Goal: Book appointment/travel/reservation

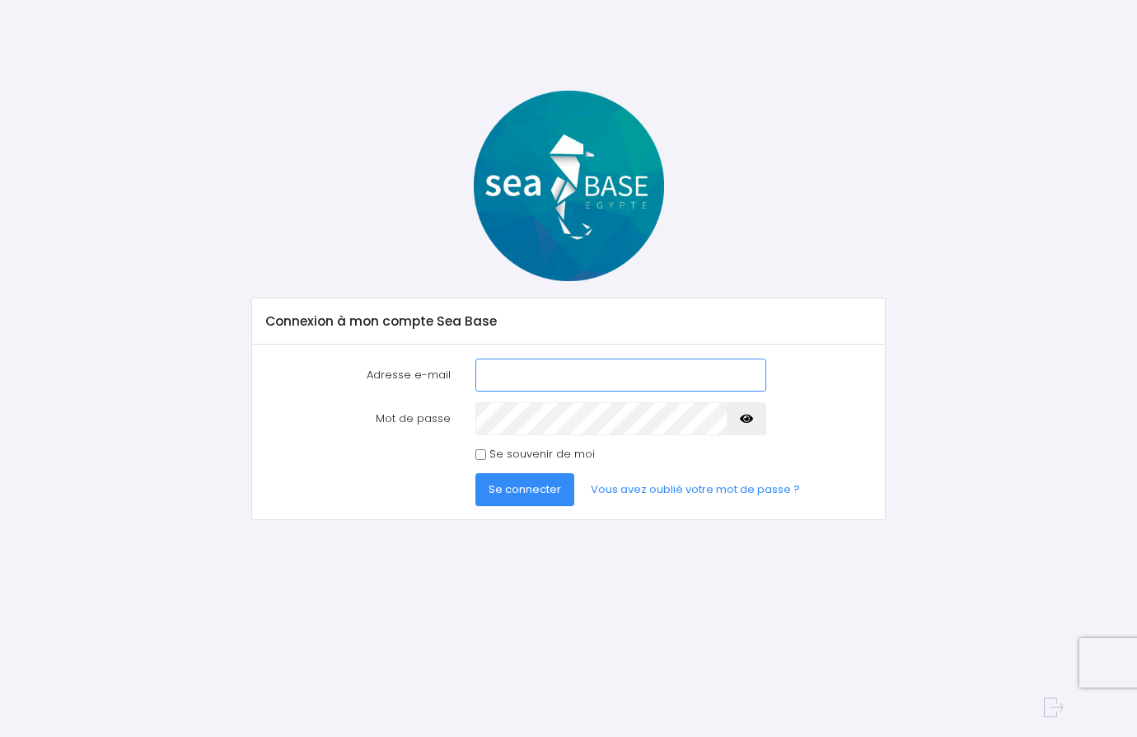
type input "sildillia_michael@yahoo.fr"
click at [750, 419] on icon "button" at bounding box center [746, 419] width 13 height 0
click at [496, 456] on label "Se souvenir de moi" at bounding box center [541, 454] width 105 height 16
click at [486, 456] on input "Se souvenir de moi" at bounding box center [480, 454] width 11 height 11
checkbox input "true"
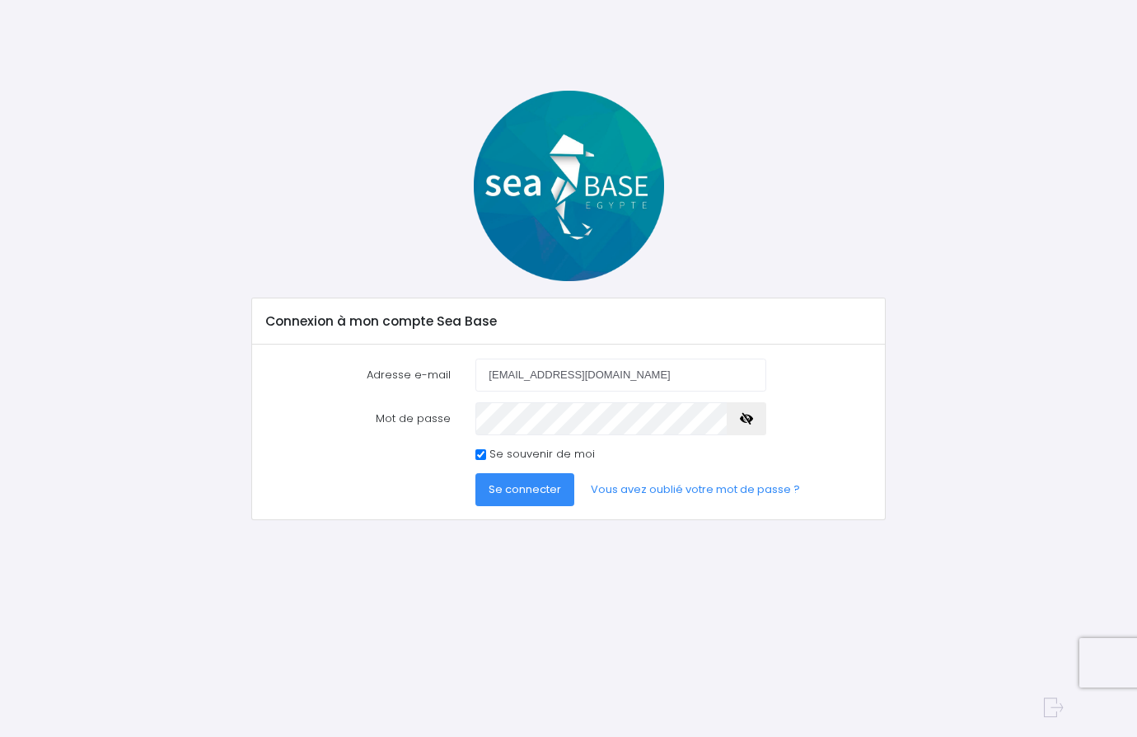
click at [510, 494] on span "Se connecter" at bounding box center [525, 489] width 73 height 16
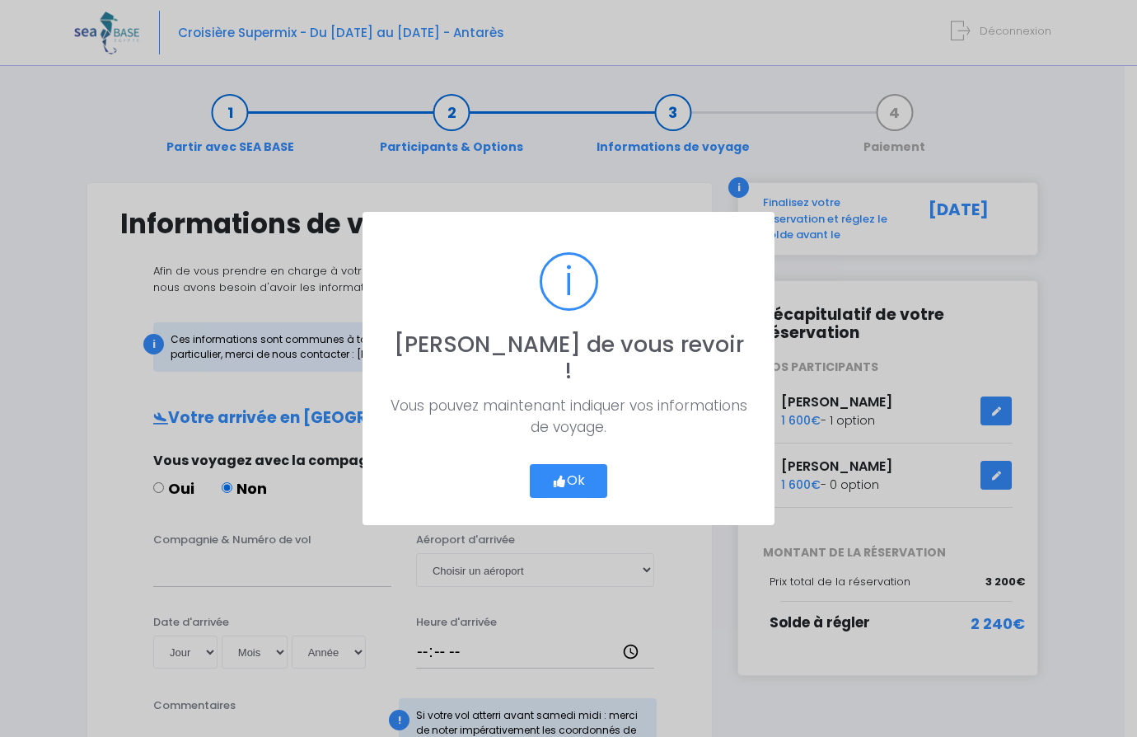
click at [571, 468] on button "Ok" at bounding box center [568, 481] width 77 height 35
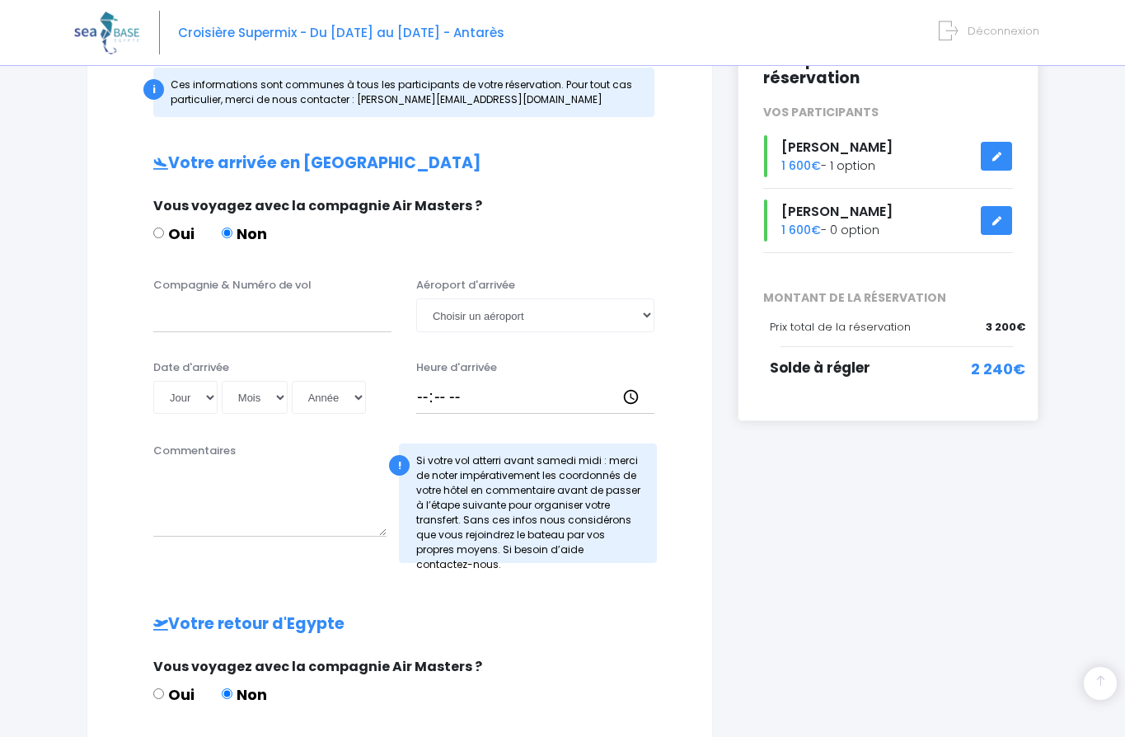
scroll to position [257, 0]
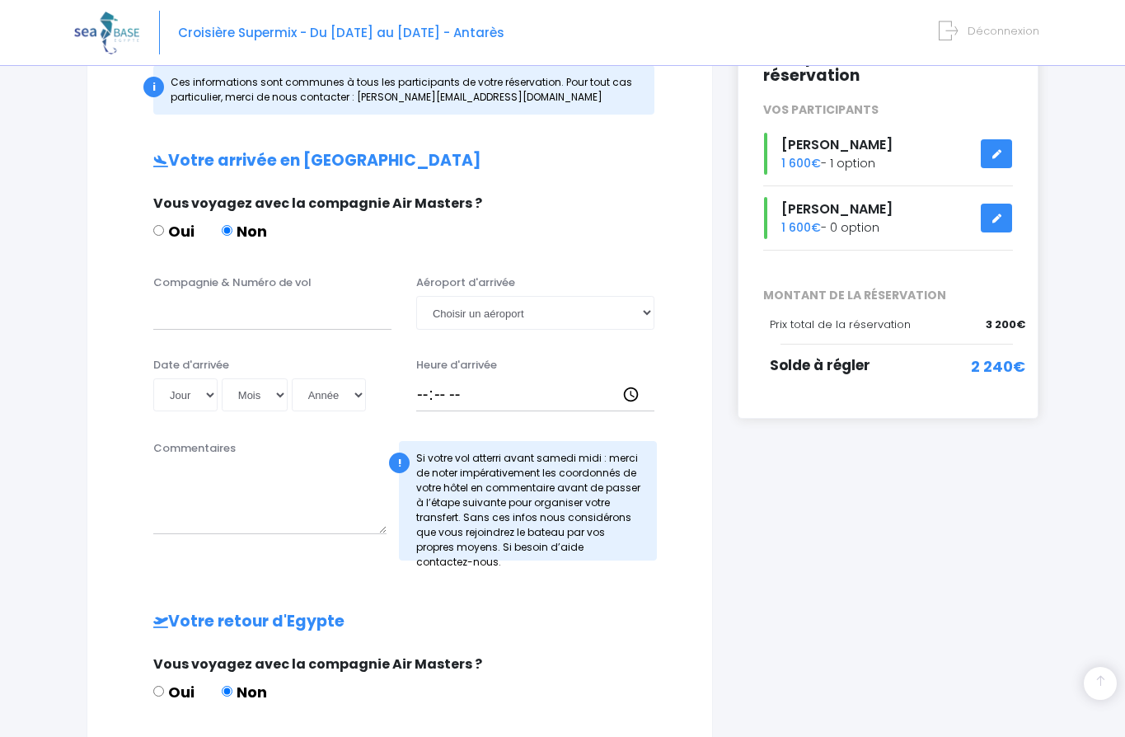
click at [995, 154] on icon at bounding box center [996, 154] width 12 height 0
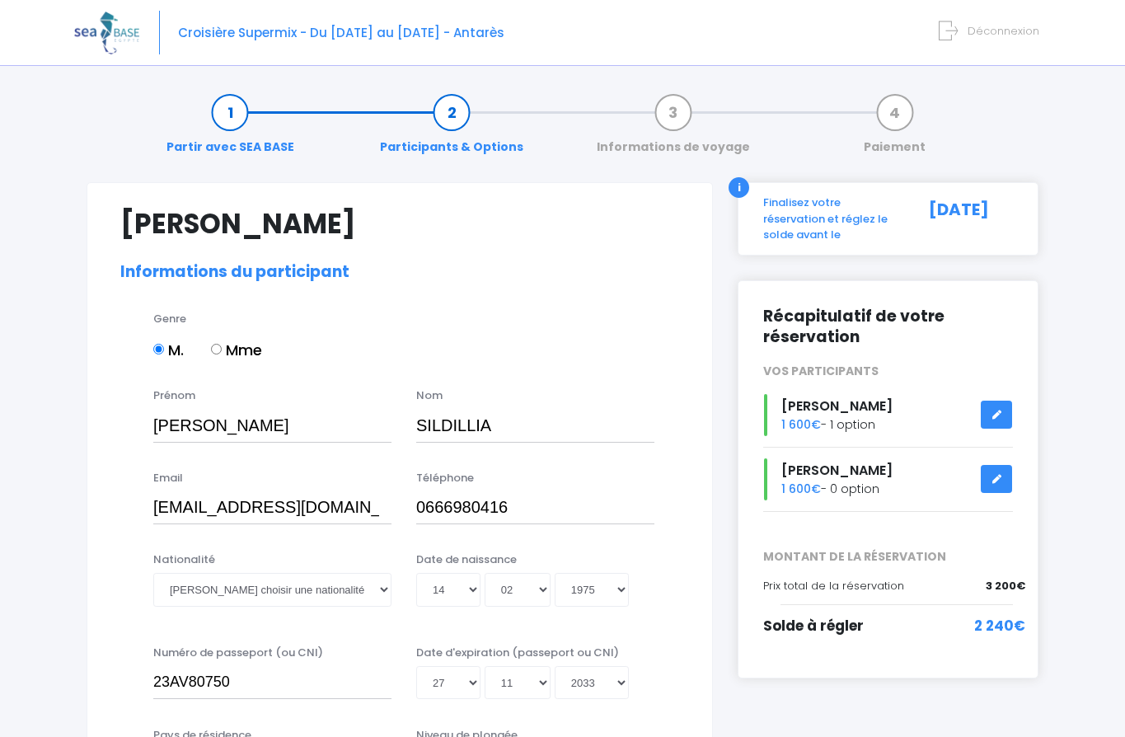
select select "N3"
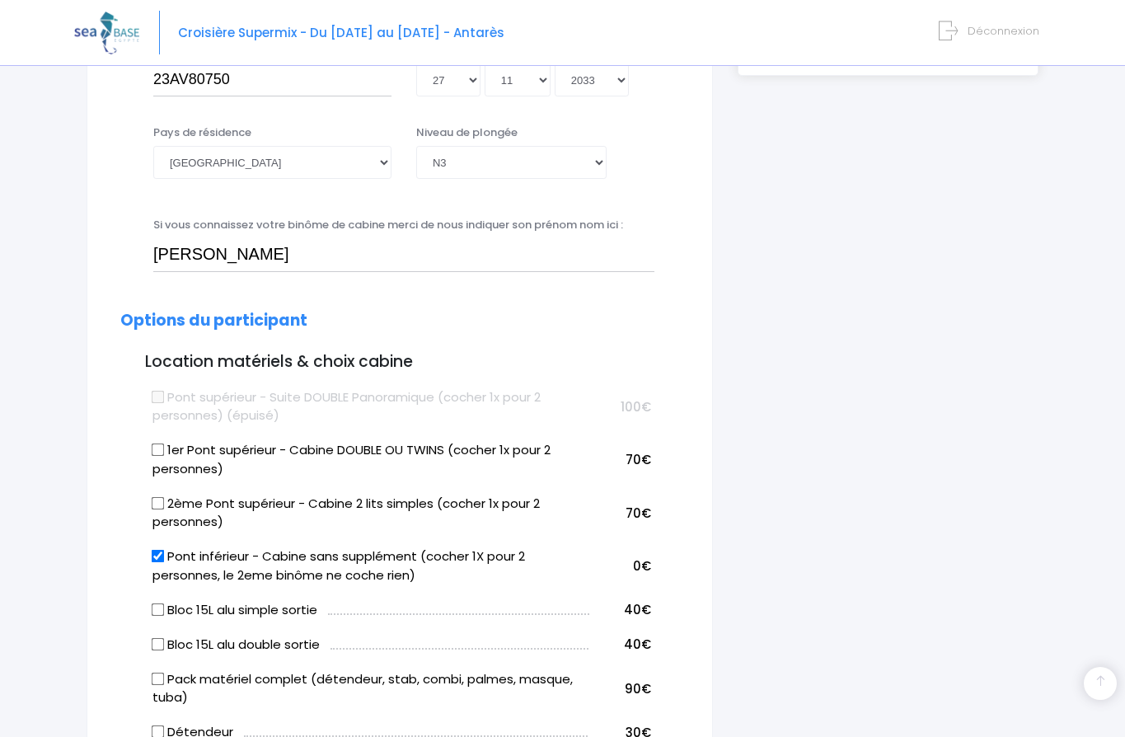
scroll to position [606, 0]
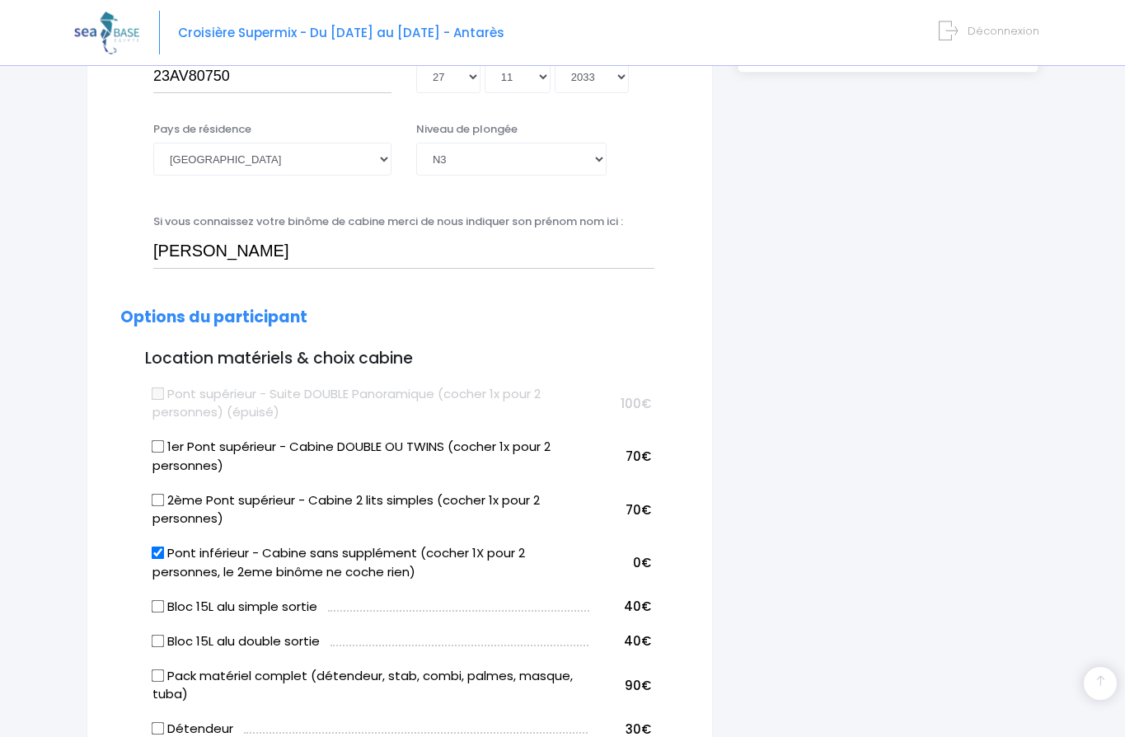
click at [159, 445] on input "1er Pont supérieur - Cabine DOUBLE OU TWINS (cocher 1x pour 2 personnes)" at bounding box center [158, 446] width 13 height 13
checkbox input "true"
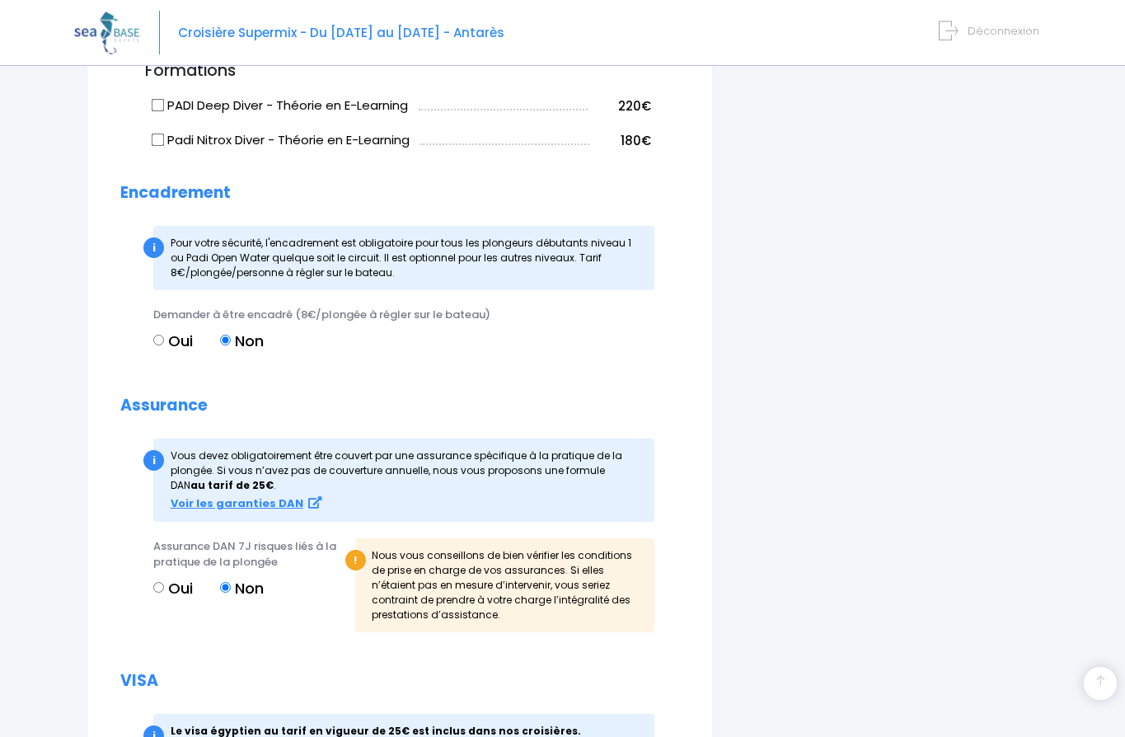
scroll to position [1835, 0]
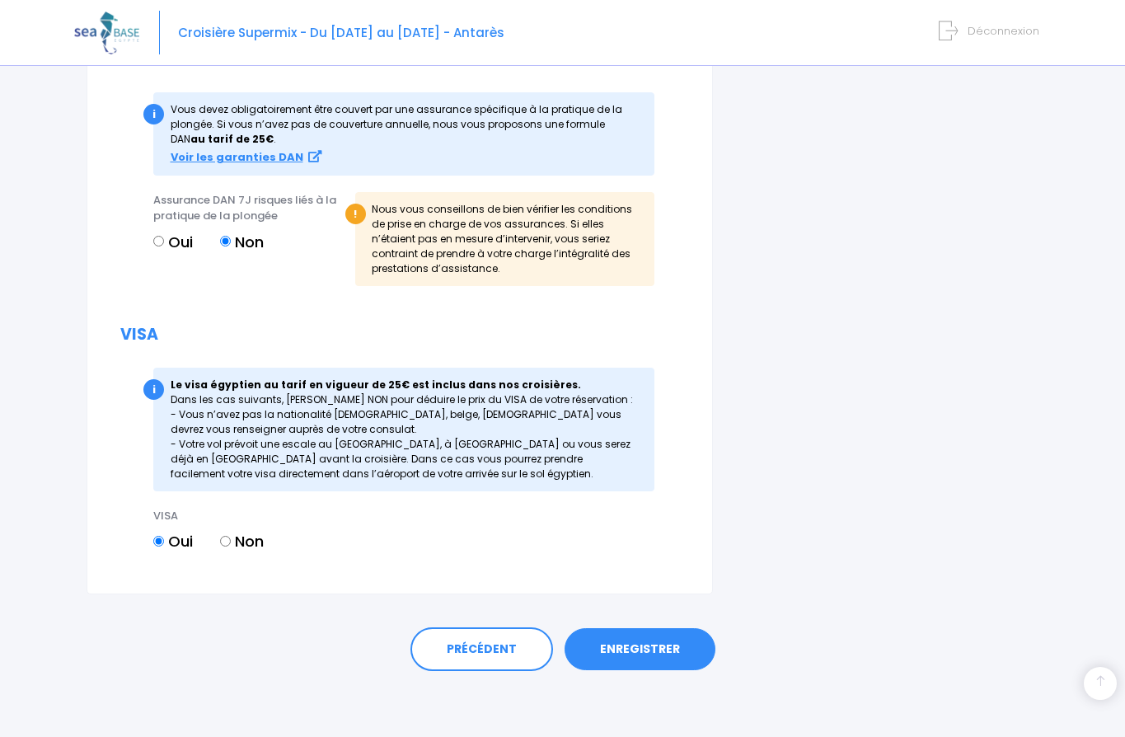
click at [632, 640] on link "ENREGISTRER" at bounding box center [639, 649] width 151 height 43
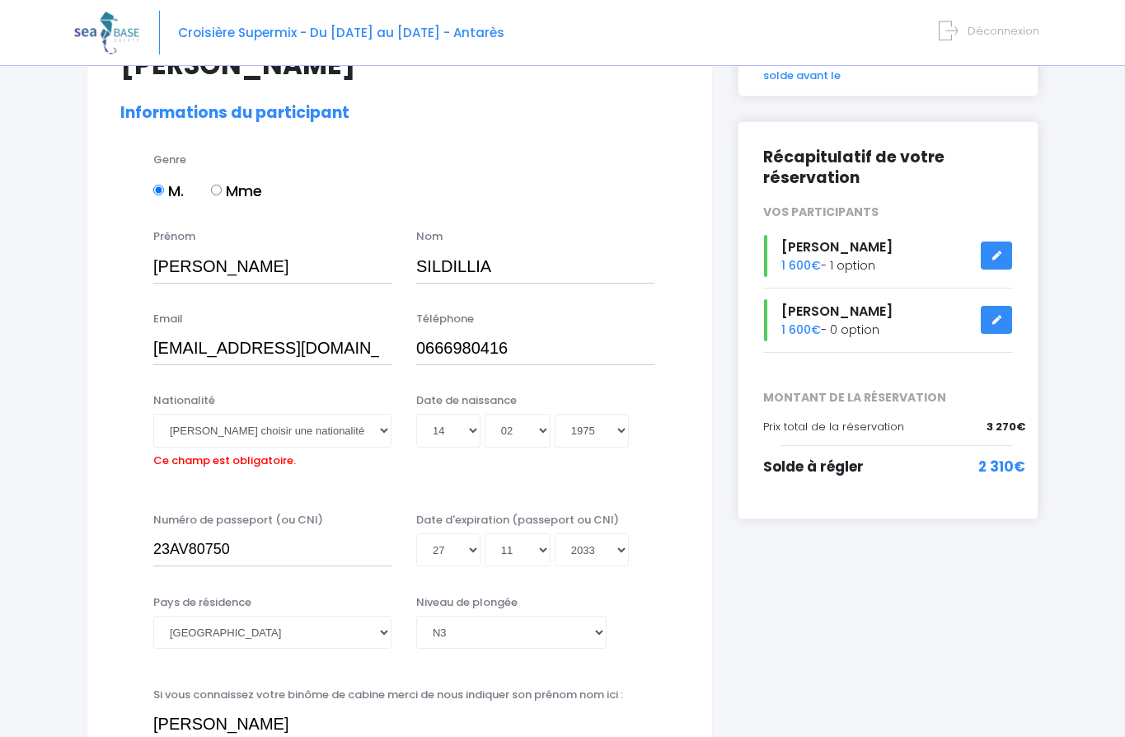
scroll to position [59, 0]
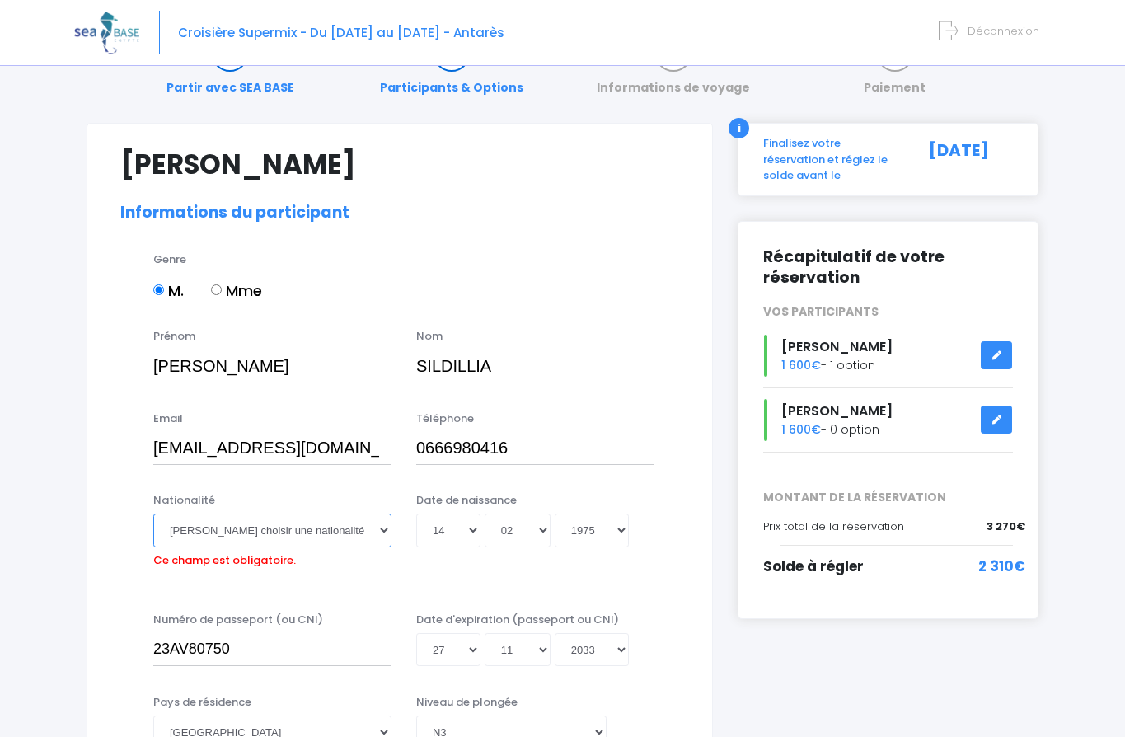
click at [303, 532] on select "Veuillez choisir une nationalité Afghane Albanaise Algerienne Allemande America…" at bounding box center [272, 529] width 238 height 33
select select "Française"
click at [153, 513] on select "Veuillez choisir une nationalité Afghane Albanaise Algerienne Allemande America…" at bounding box center [272, 529] width 238 height 33
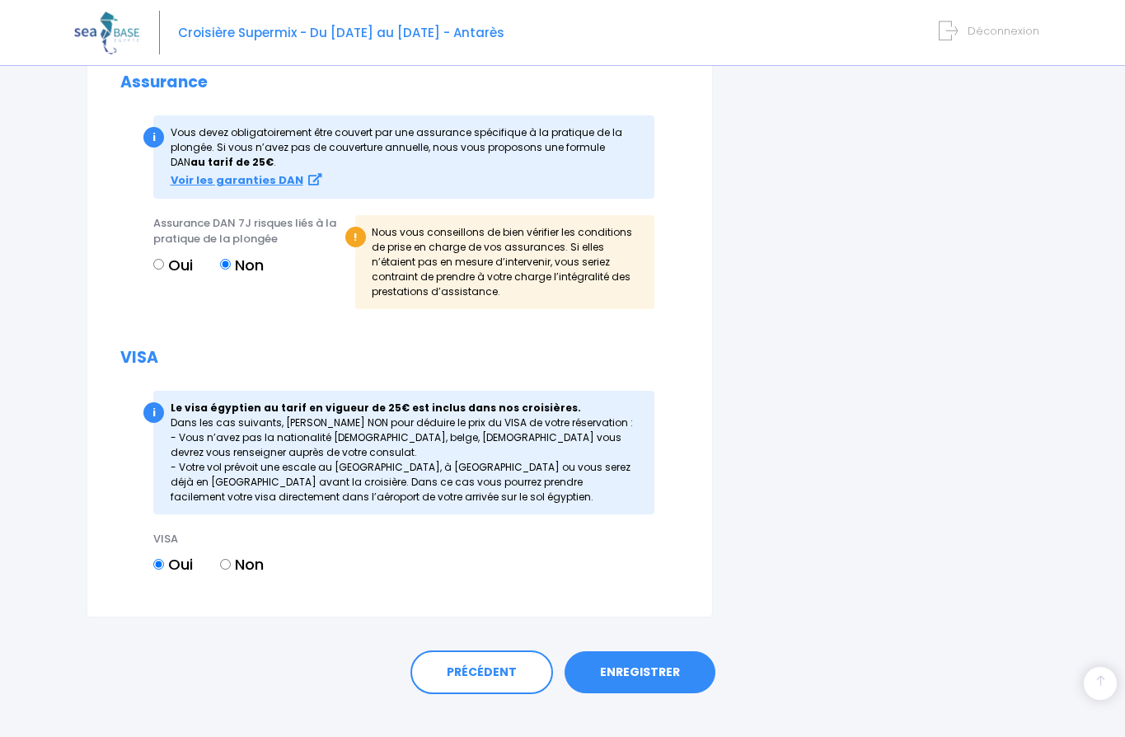
scroll to position [1835, 0]
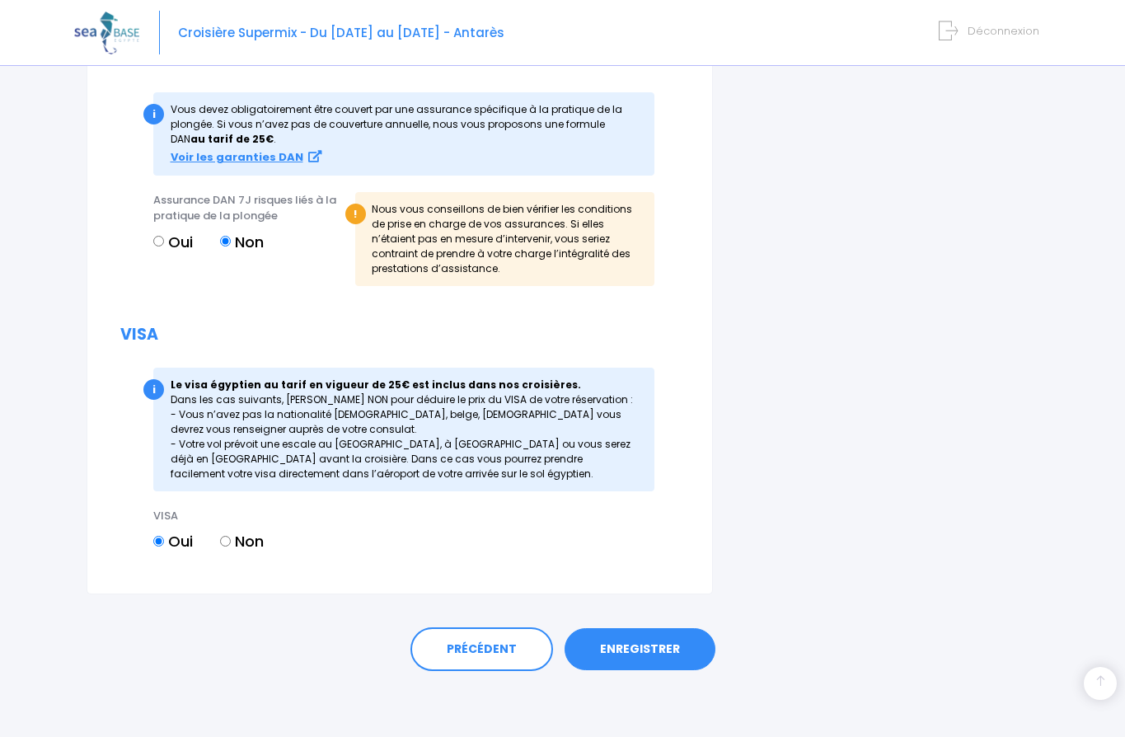
click at [625, 641] on link "ENREGISTRER" at bounding box center [639, 649] width 151 height 43
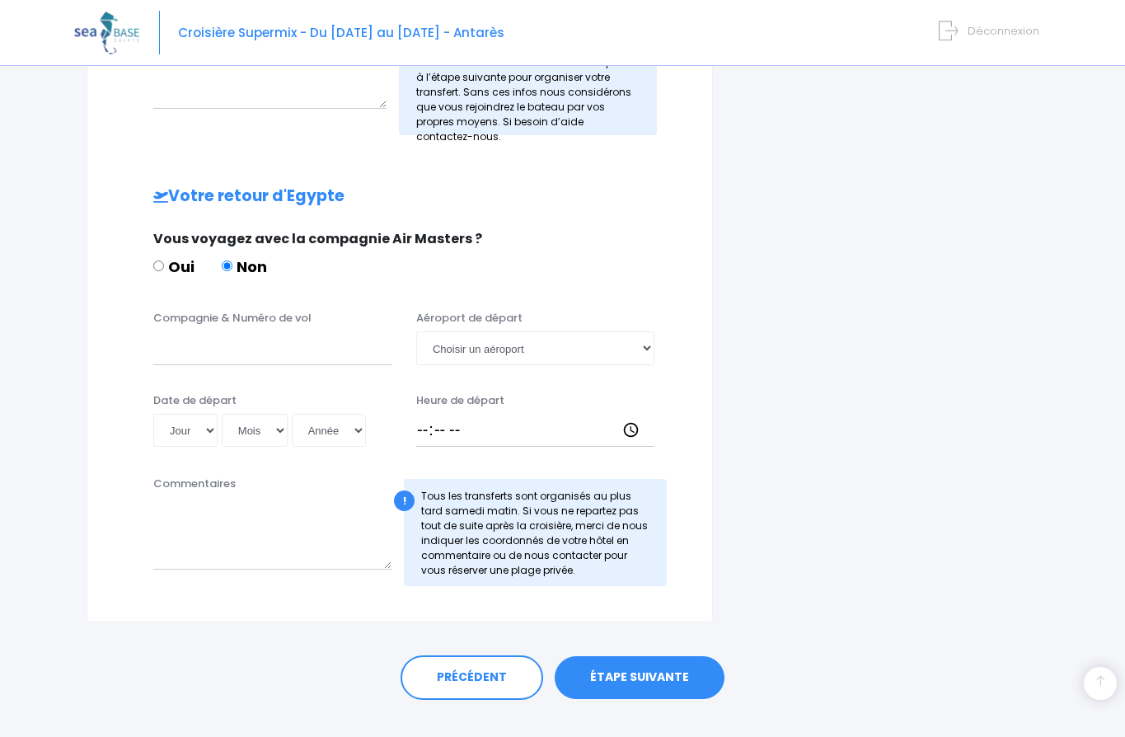
scroll to position [710, 0]
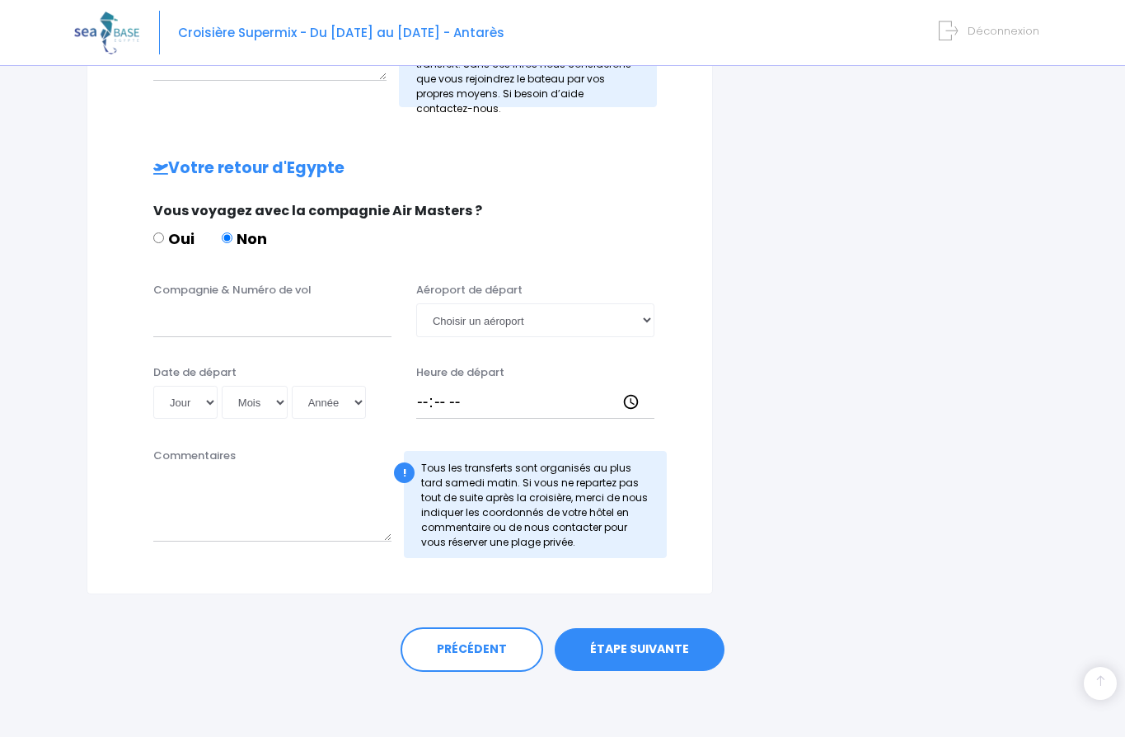
click at [612, 633] on link "ÉTAPE SUIVANTE" at bounding box center [640, 649] width 170 height 43
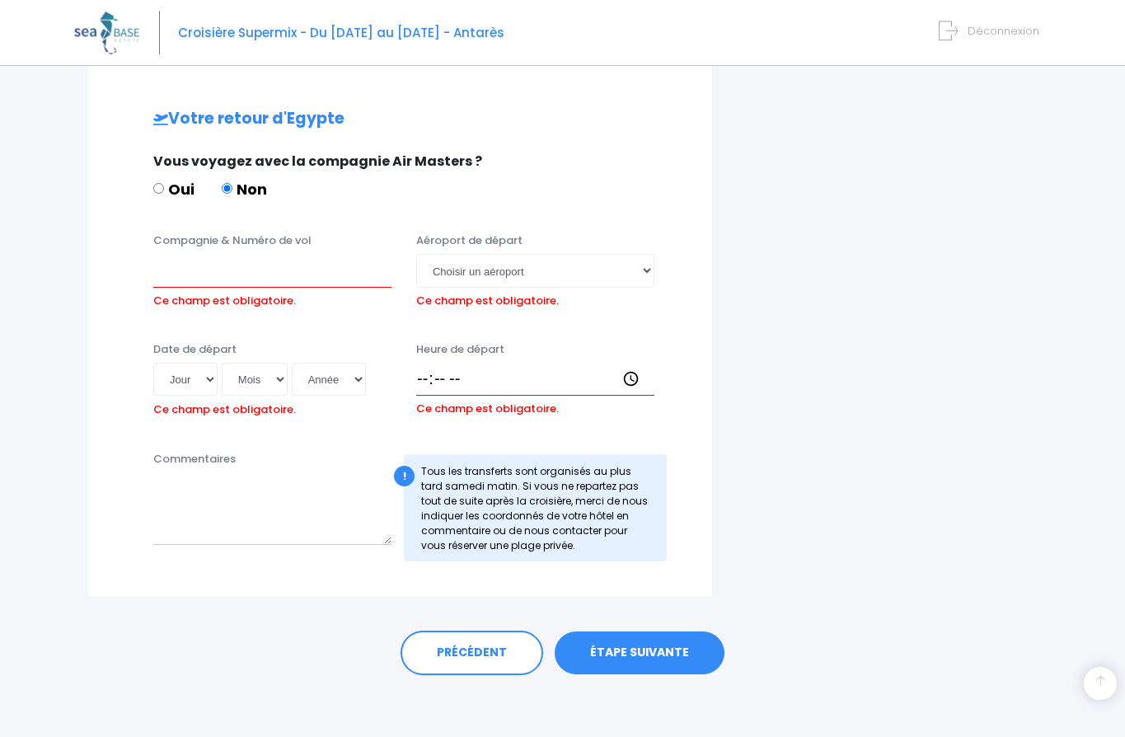
scroll to position [816, 0]
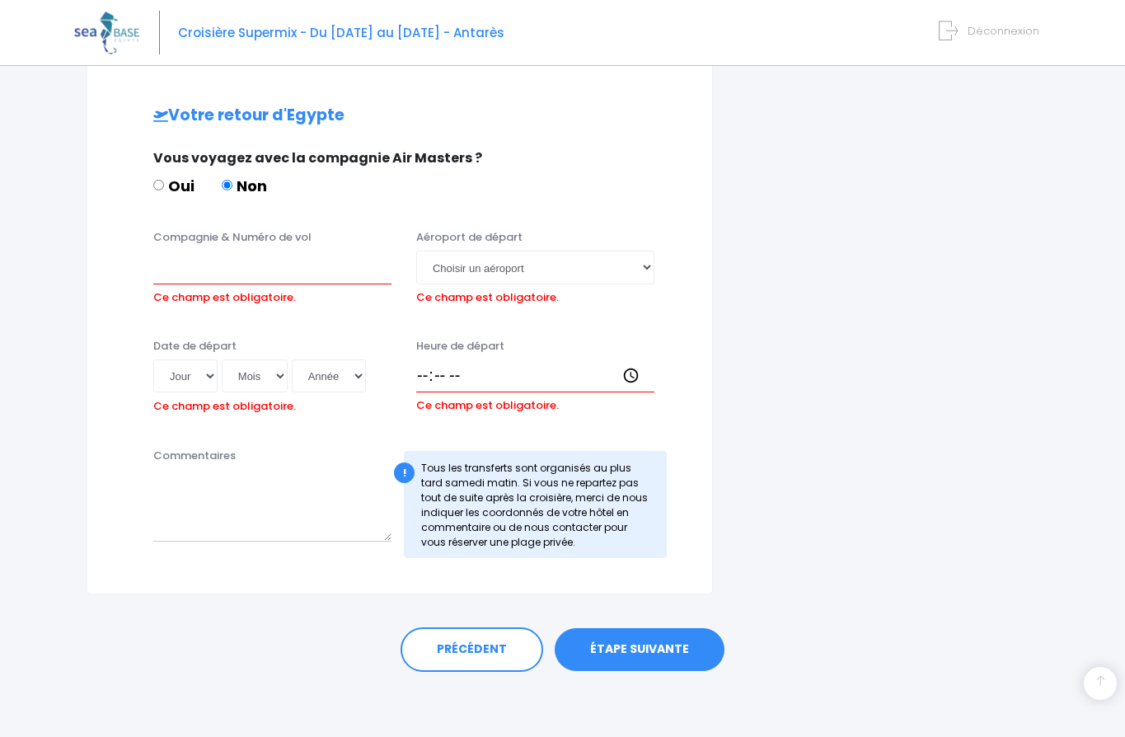
click at [603, 641] on link "ÉTAPE SUIVANTE" at bounding box center [640, 649] width 170 height 43
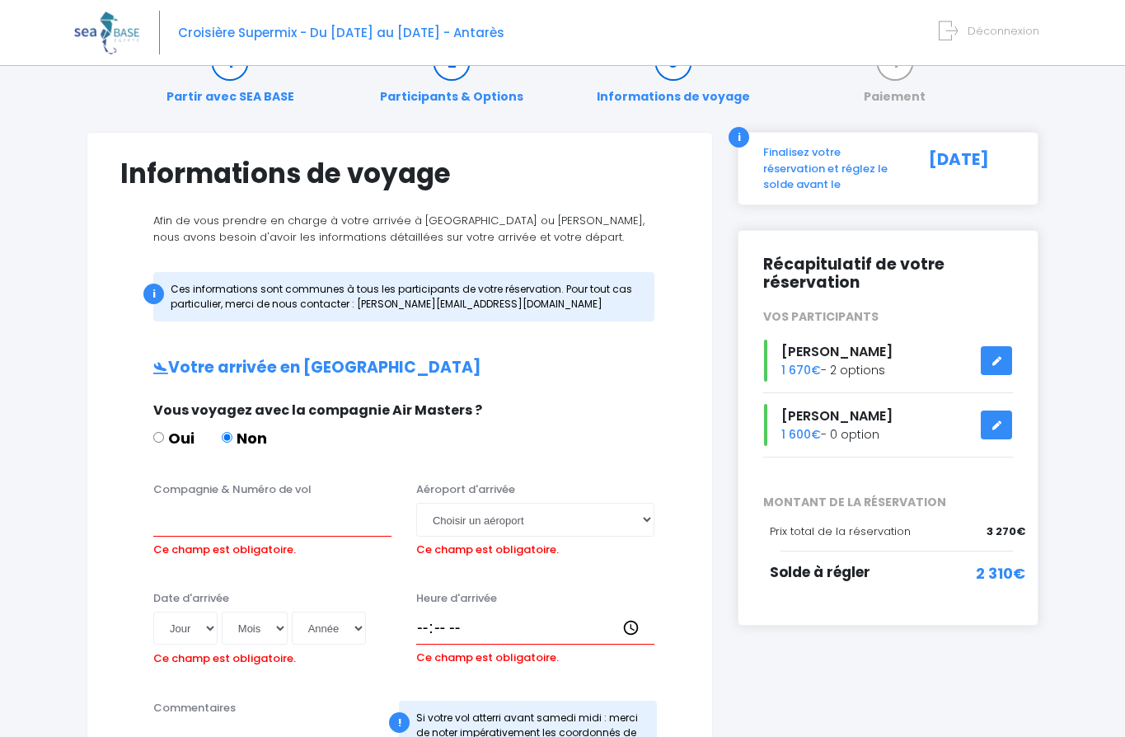
scroll to position [49, 0]
click at [161, 439] on input "Oui" at bounding box center [158, 438] width 11 height 11
radio input "true"
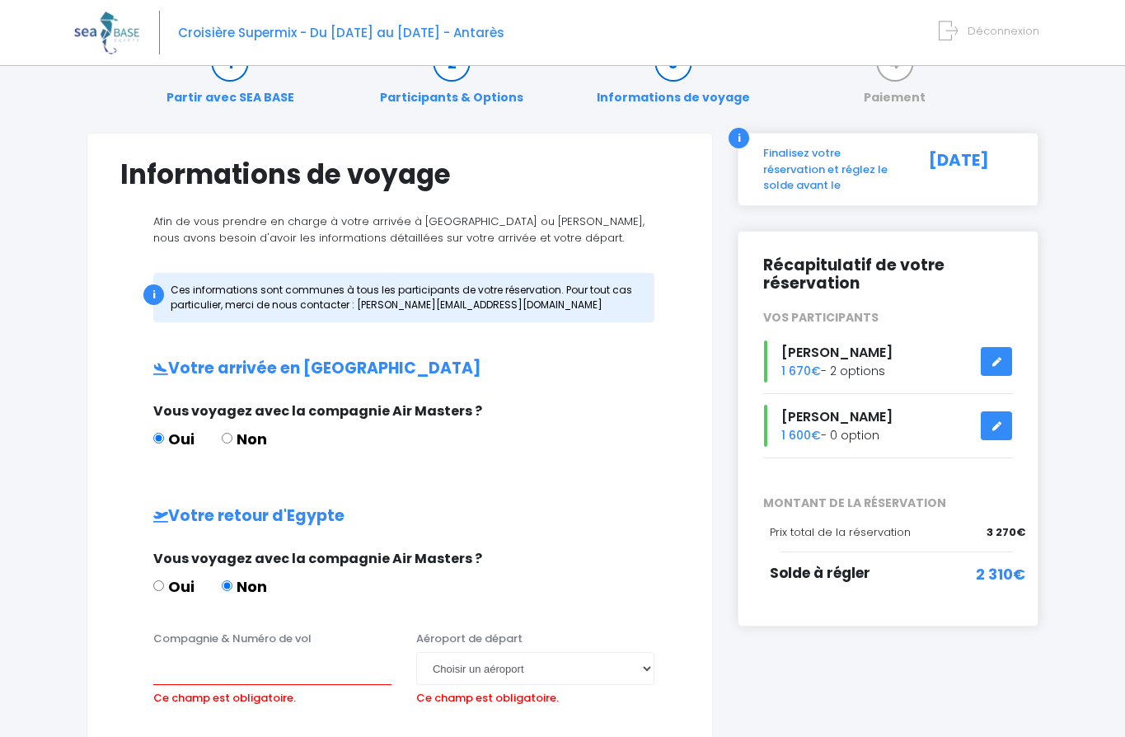
click at [226, 434] on input "Non" at bounding box center [227, 438] width 11 height 11
radio input "true"
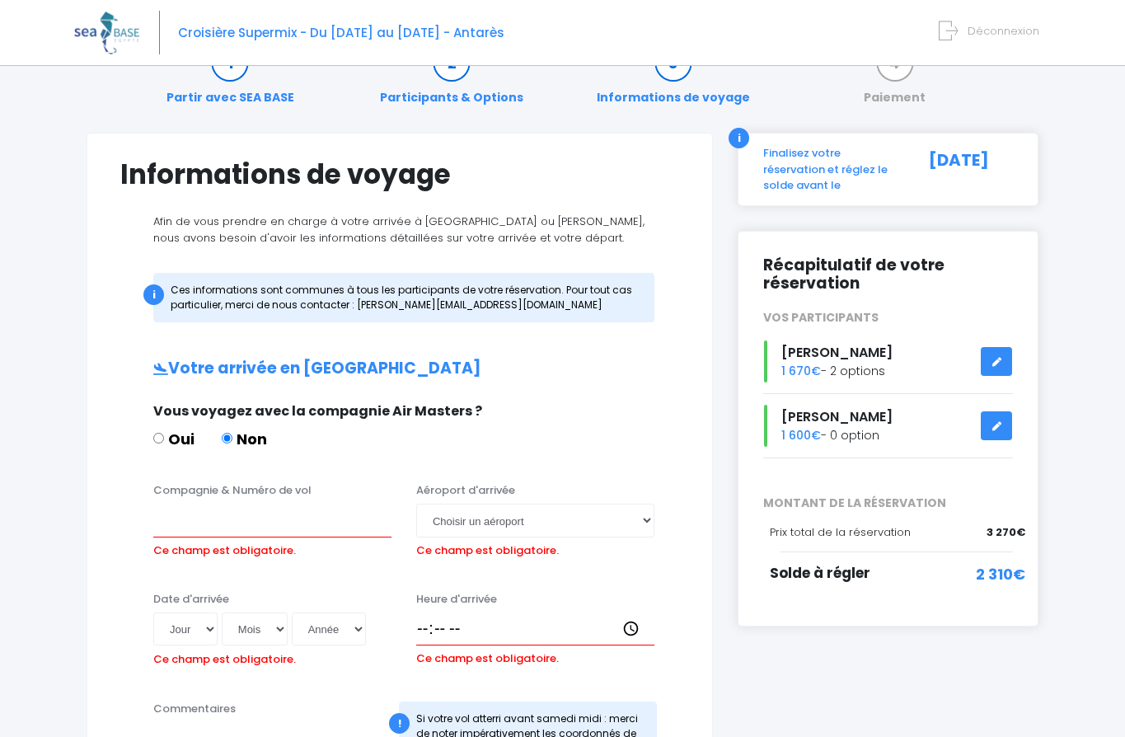
click at [164, 435] on label "Oui" at bounding box center [173, 439] width 41 height 22
click at [164, 435] on input "Oui" at bounding box center [158, 438] width 11 height 11
radio input "true"
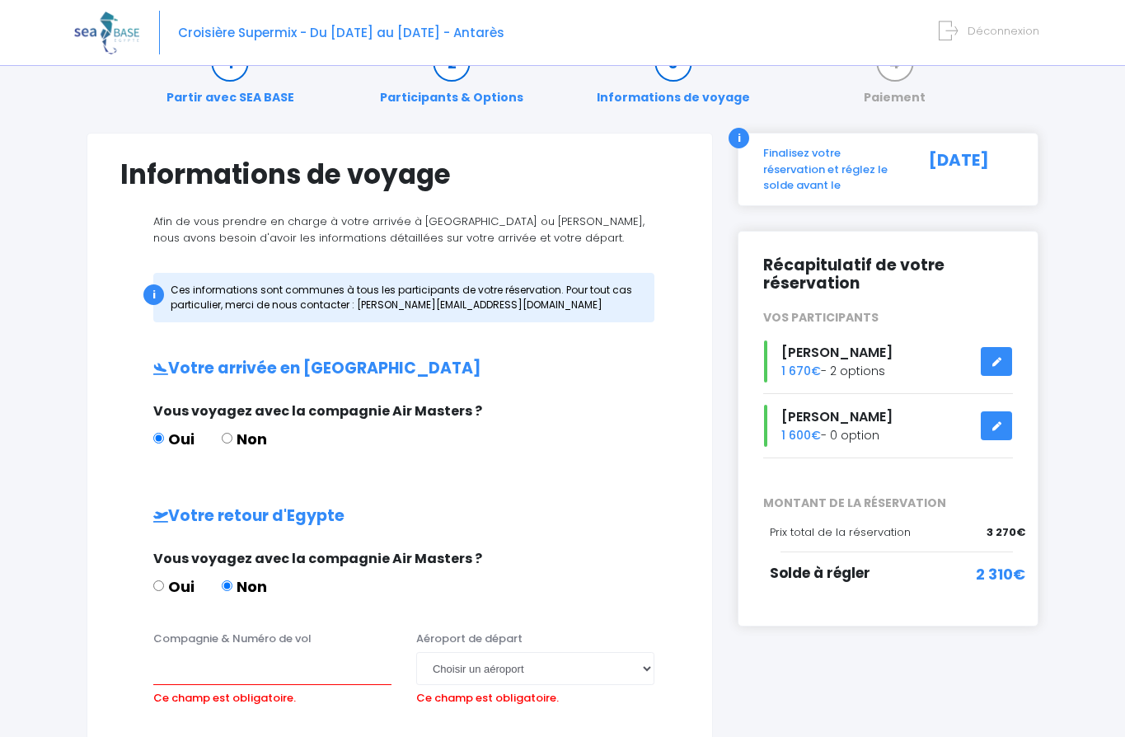
click at [230, 436] on input "Non" at bounding box center [227, 438] width 11 height 11
radio input "true"
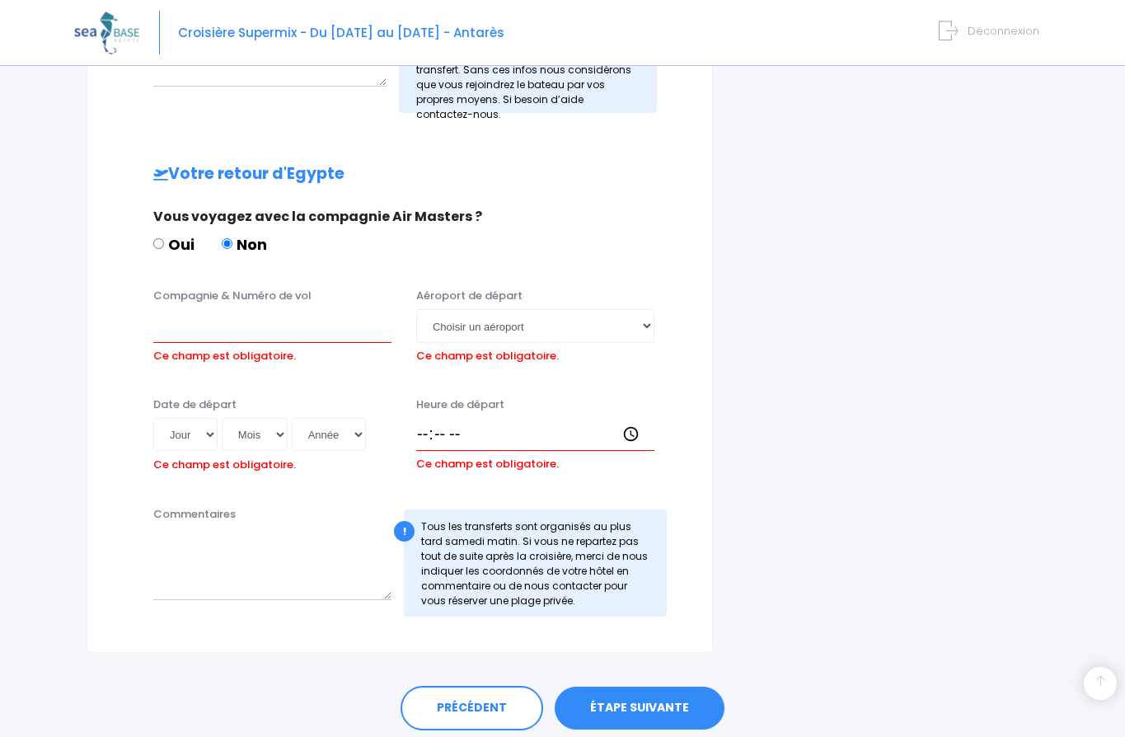
scroll to position [816, 0]
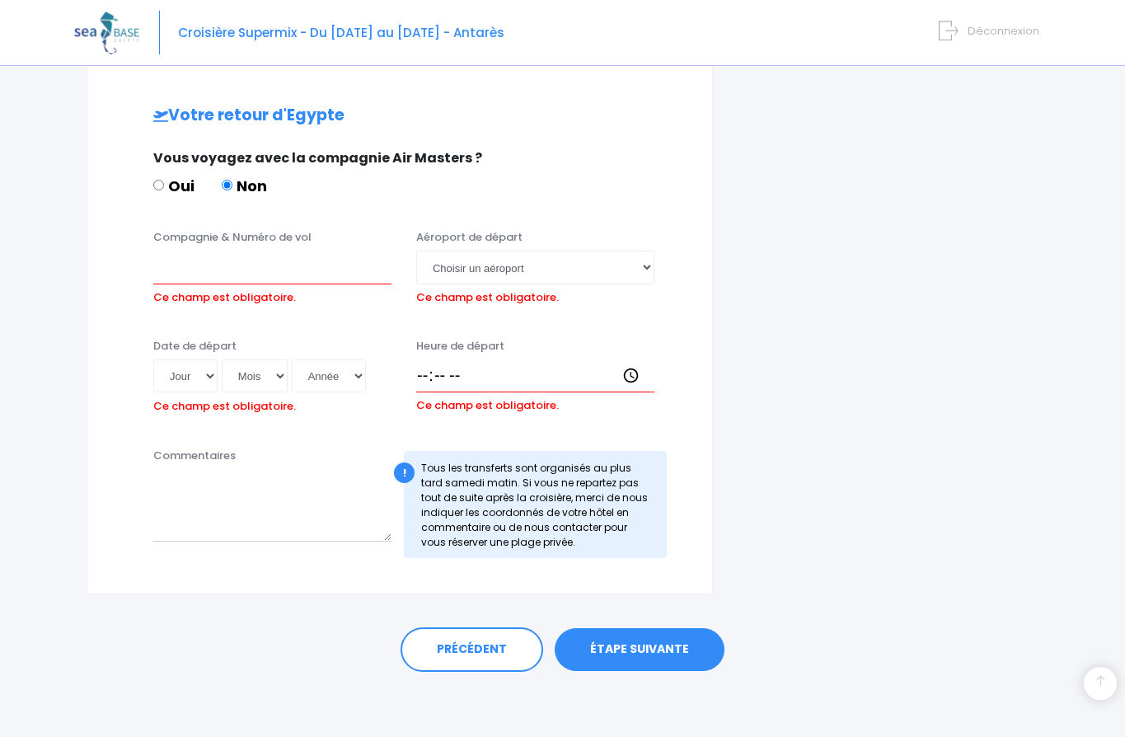
click at [639, 651] on link "ÉTAPE SUIVANTE" at bounding box center [640, 649] width 170 height 43
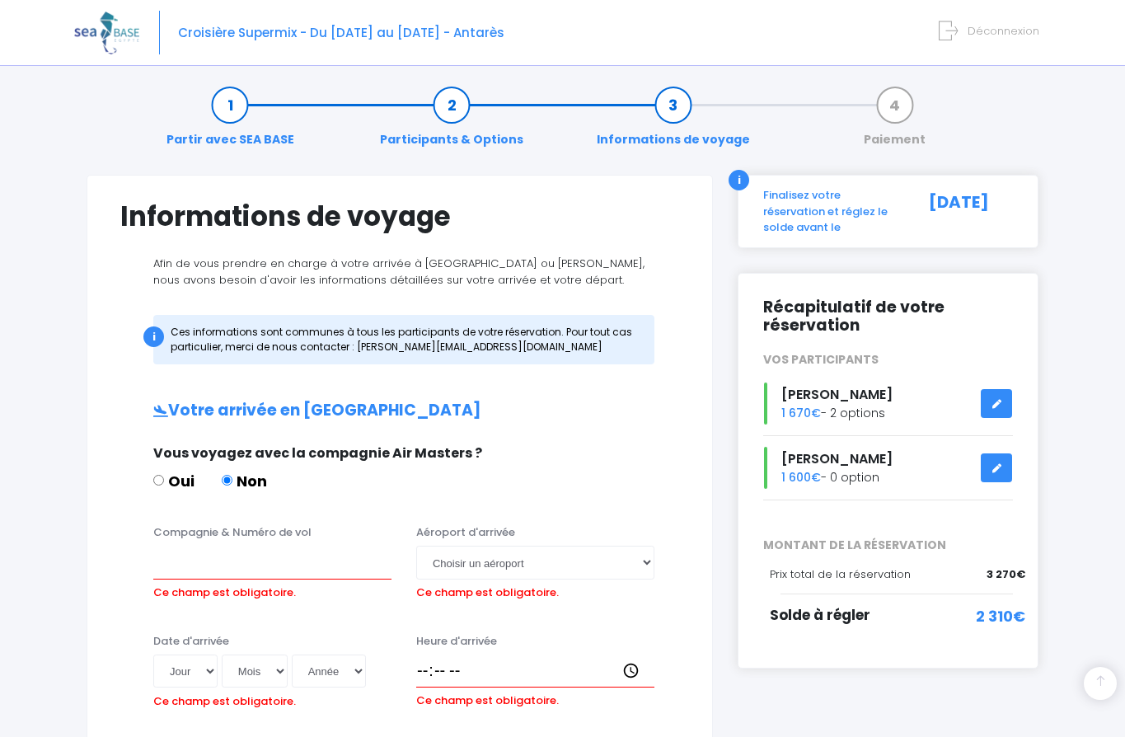
scroll to position [0, 0]
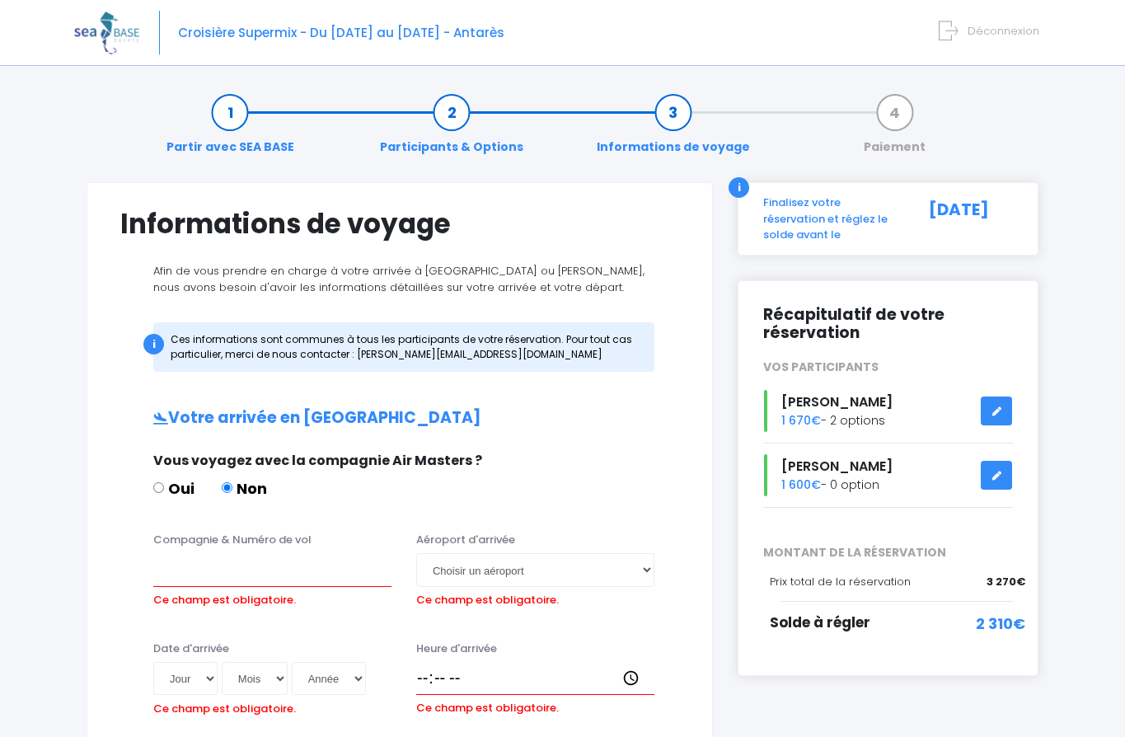
click at [481, 372] on div "i Ces informations sont communes à tous les participants de votre réservation. …" at bounding box center [399, 339] width 559 height 66
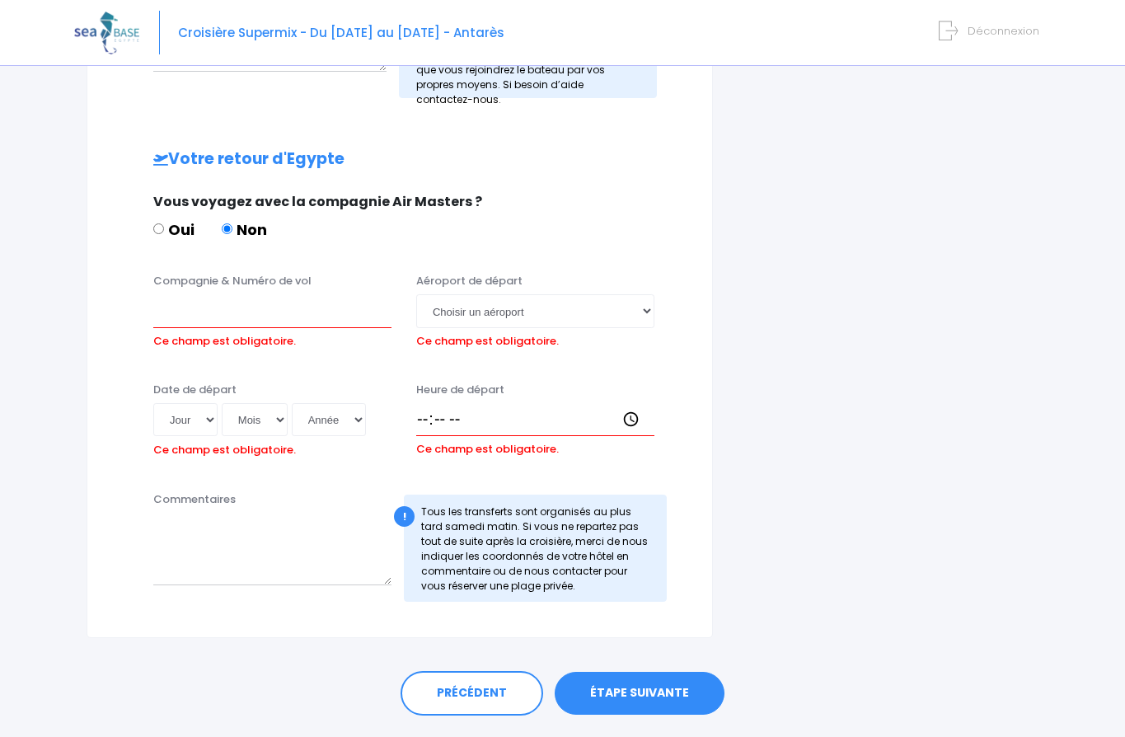
scroll to position [816, 0]
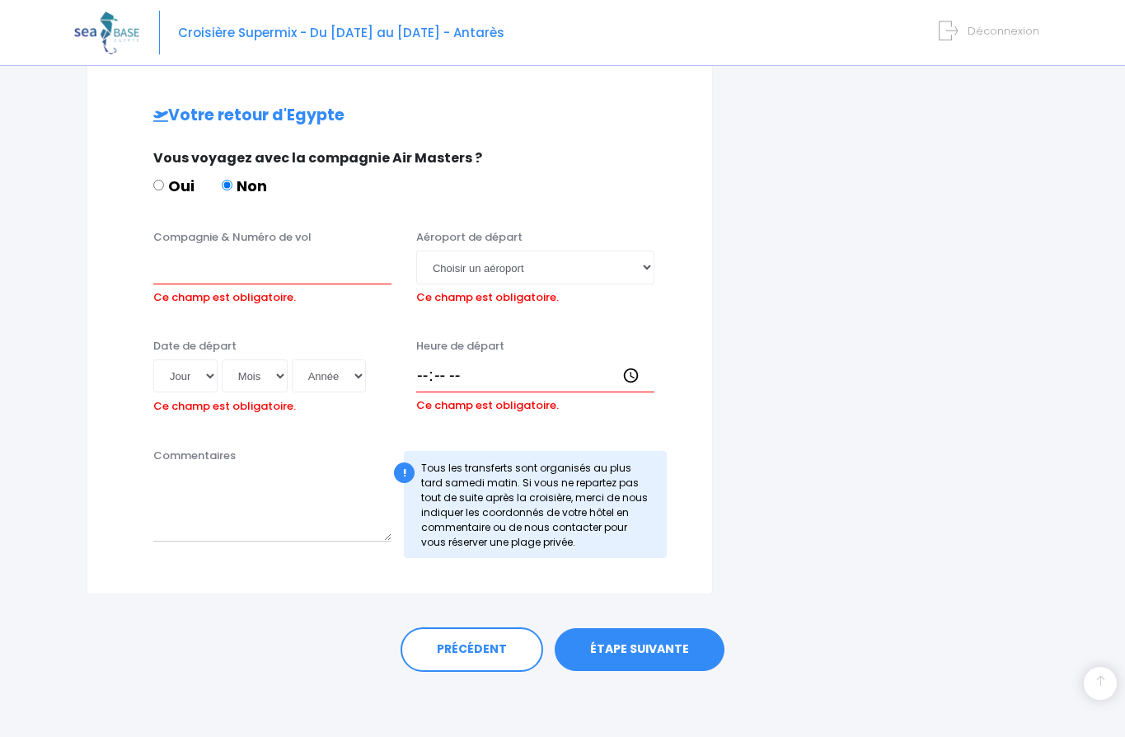
click at [616, 653] on link "ÉTAPE SUIVANTE" at bounding box center [640, 649] width 170 height 43
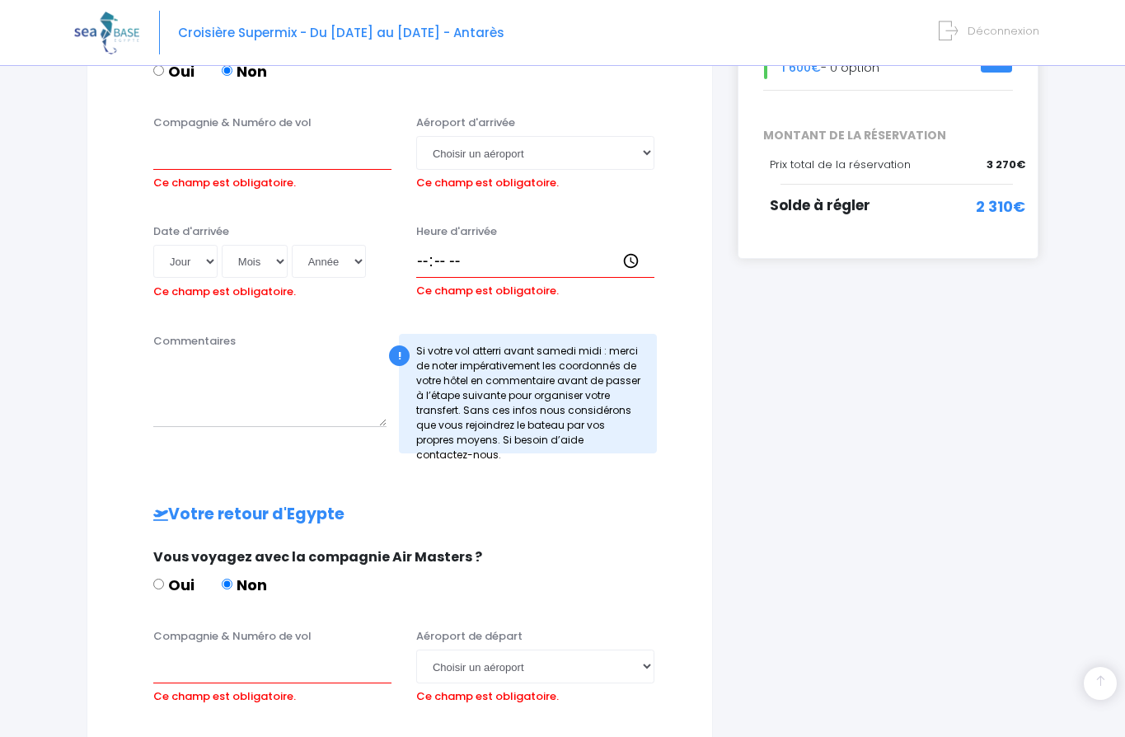
scroll to position [388, 0]
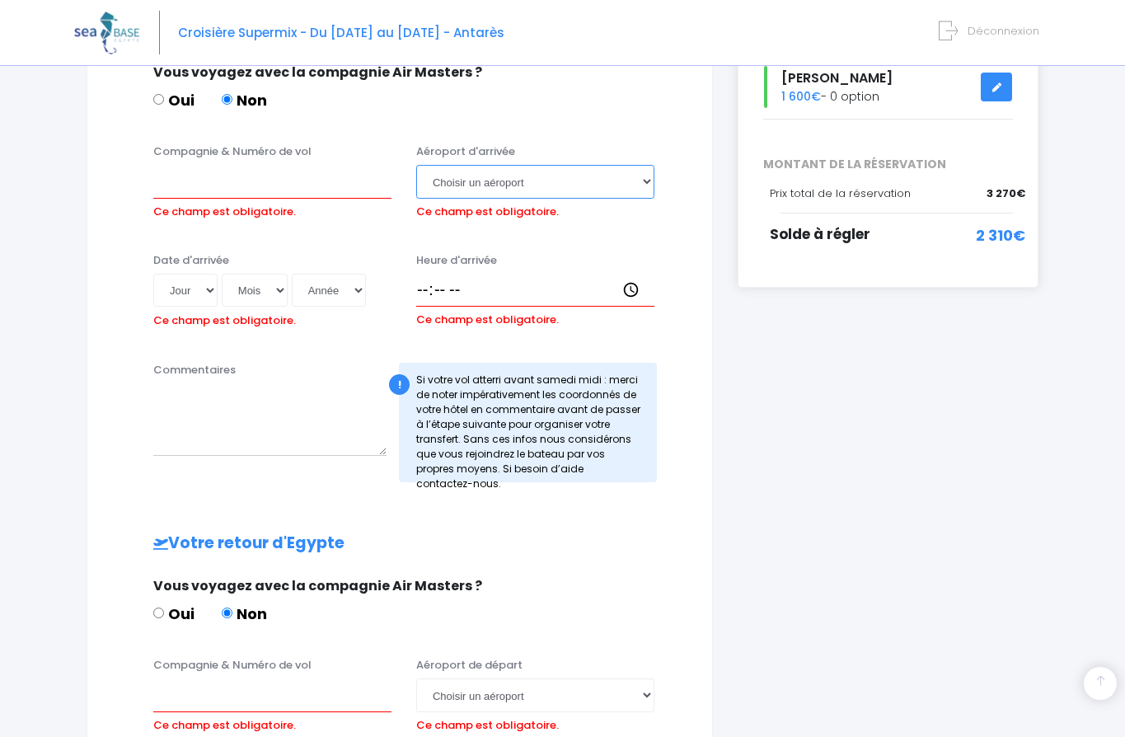
click at [644, 180] on select "Choisir un aéroport Hurghada Marsa Alam" at bounding box center [535, 181] width 238 height 33
select select "Hurghada"
click at [416, 165] on select "Choisir un aéroport Hurghada Marsa Alam" at bounding box center [535, 181] width 238 height 33
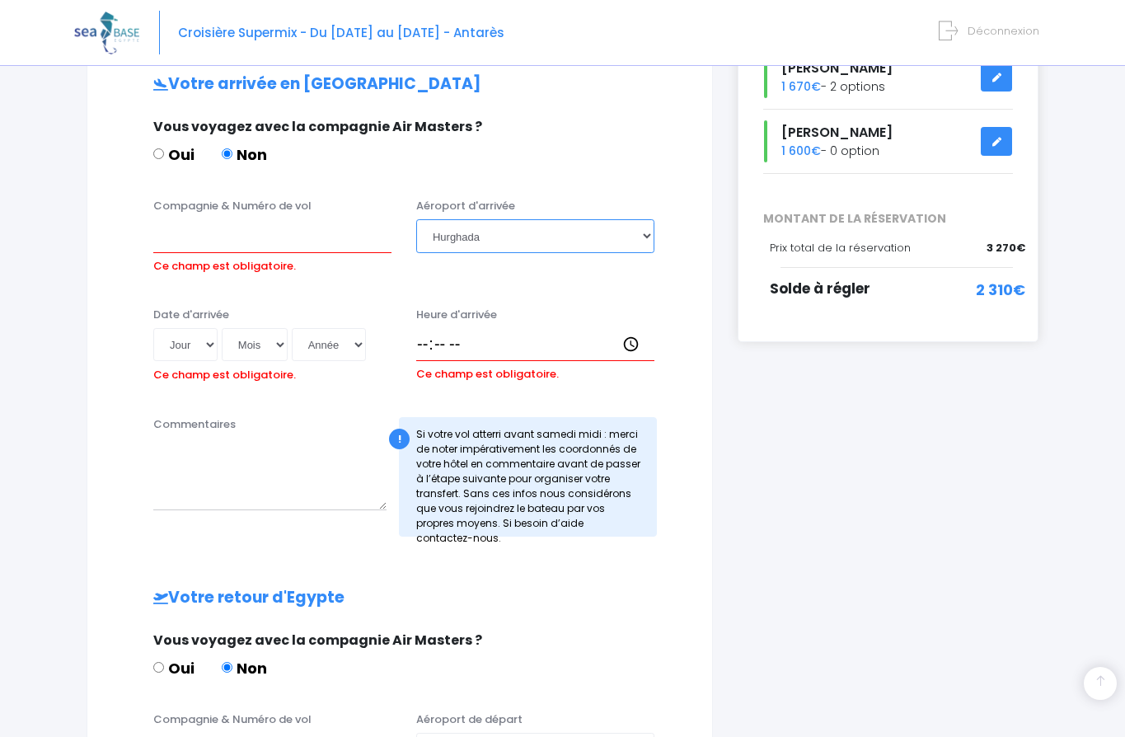
scroll to position [237, 0]
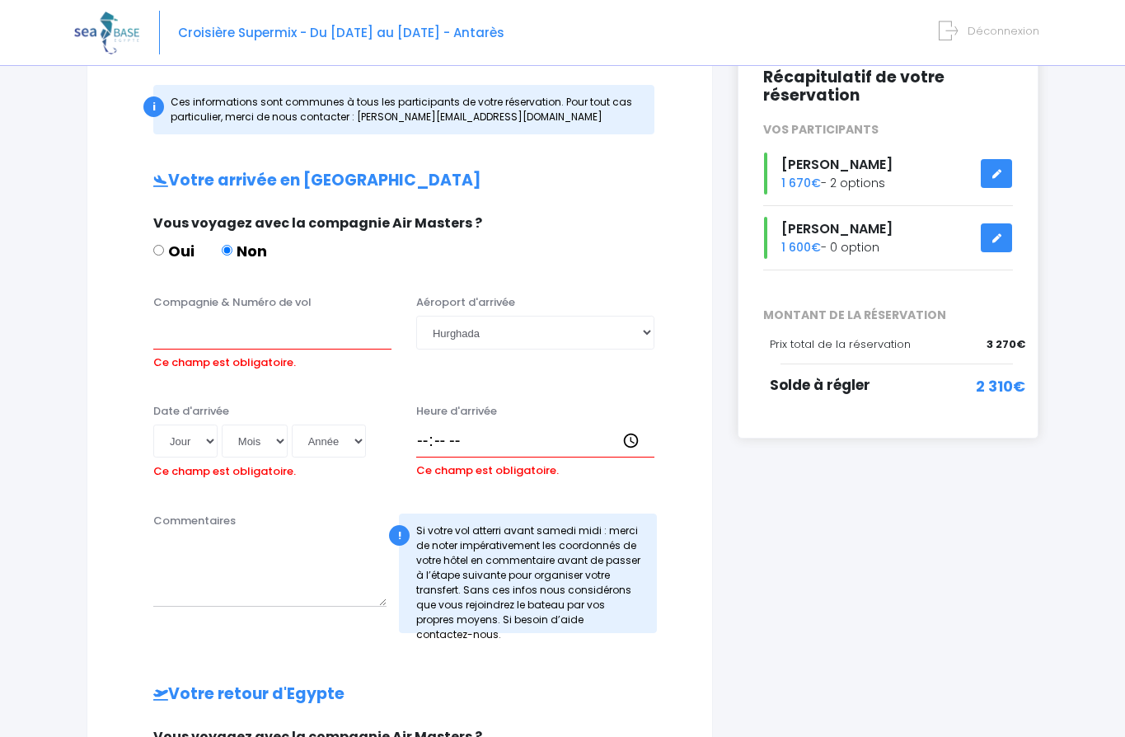
click at [159, 249] on input "Oui" at bounding box center [158, 250] width 11 height 11
radio input "true"
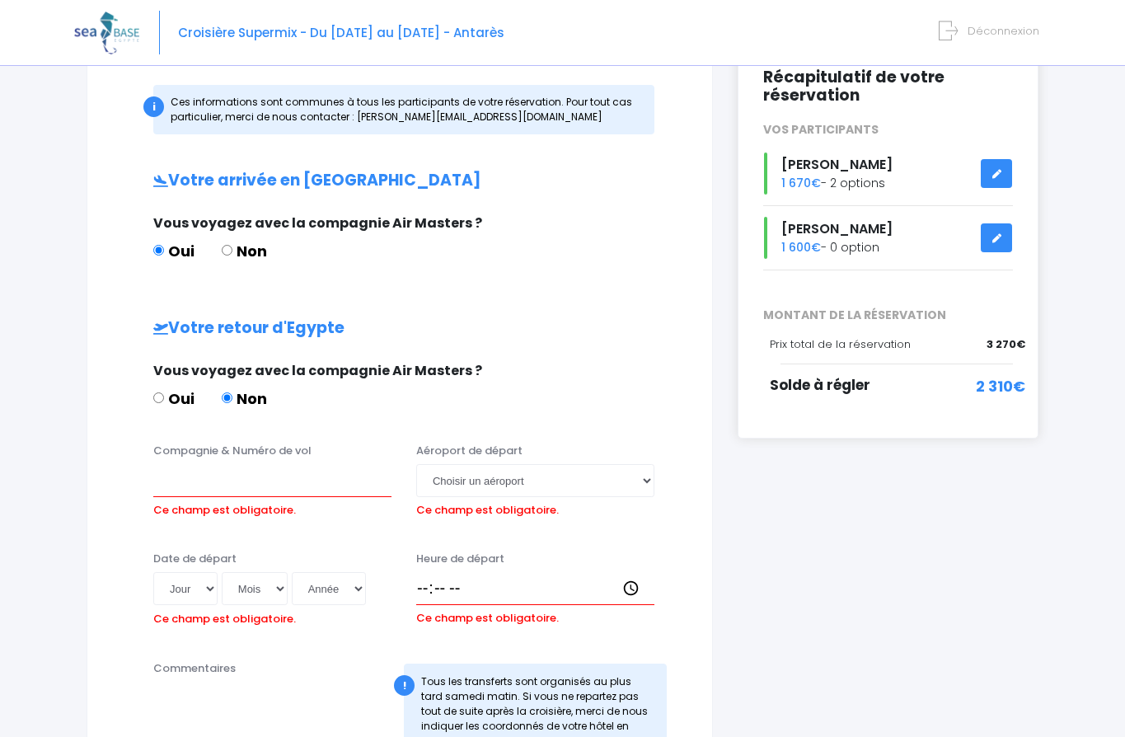
click at [156, 393] on input "Oui" at bounding box center [158, 397] width 11 height 11
radio input "true"
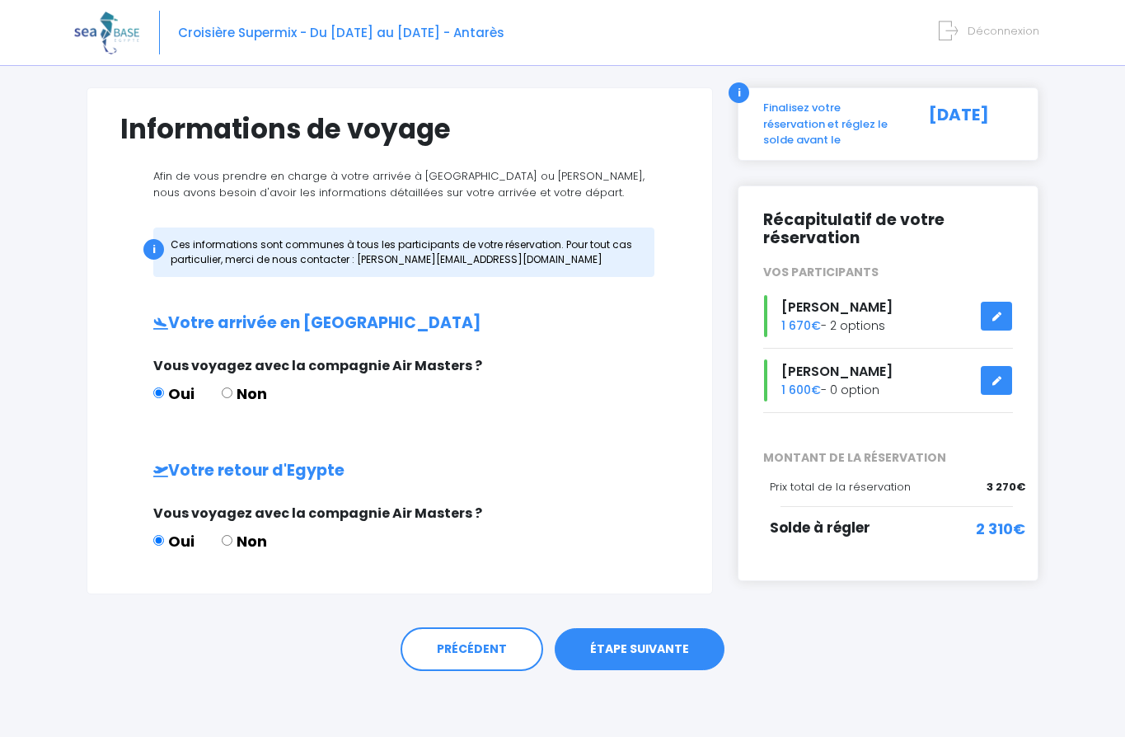
click at [672, 647] on link "ÉTAPE SUIVANTE" at bounding box center [640, 649] width 170 height 43
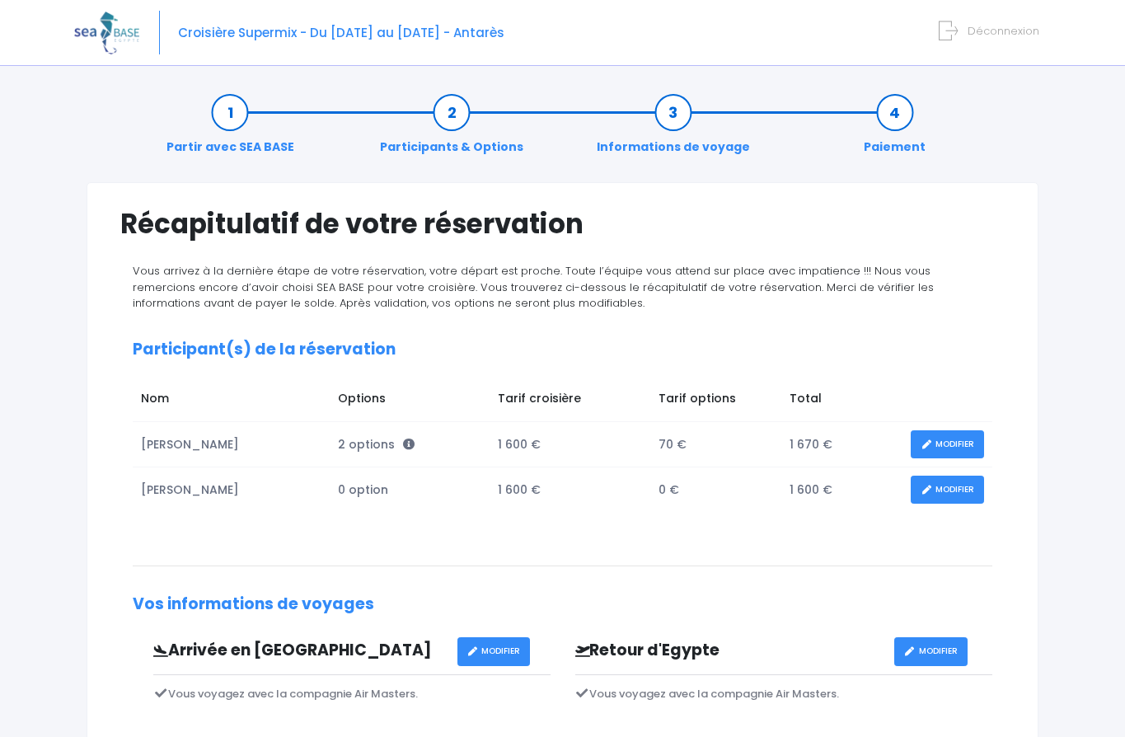
click at [235, 117] on link "Partir avec SEA BASE" at bounding box center [230, 130] width 144 height 52
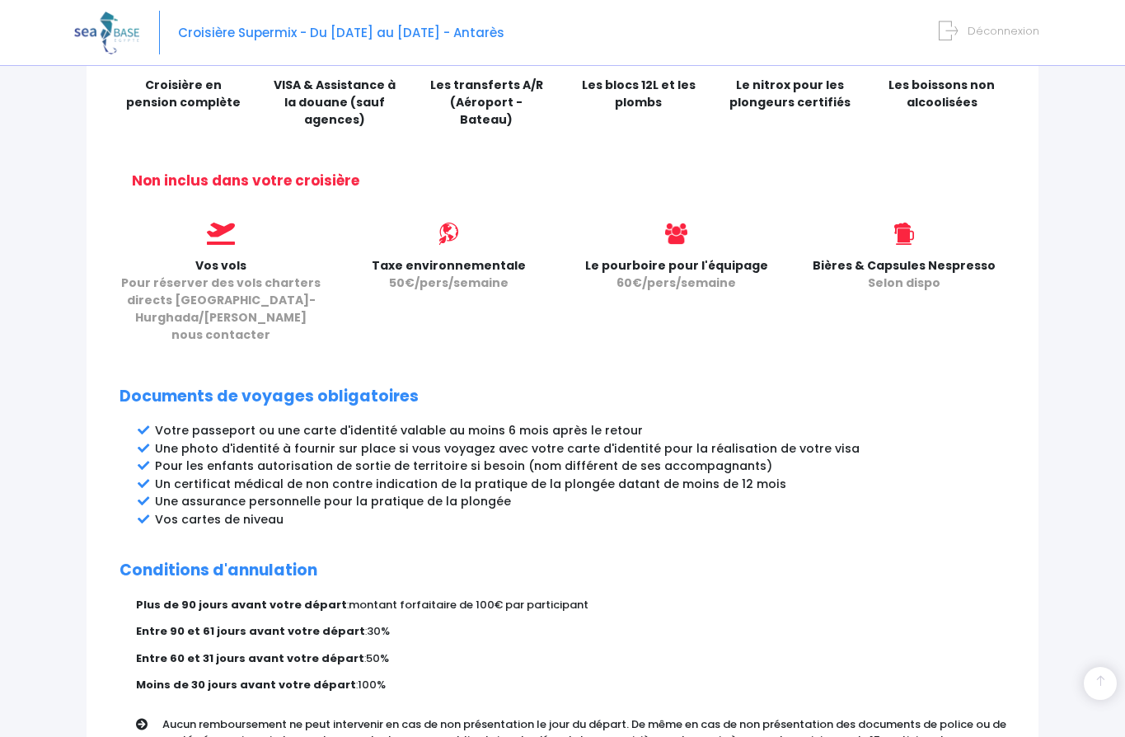
scroll to position [770, 0]
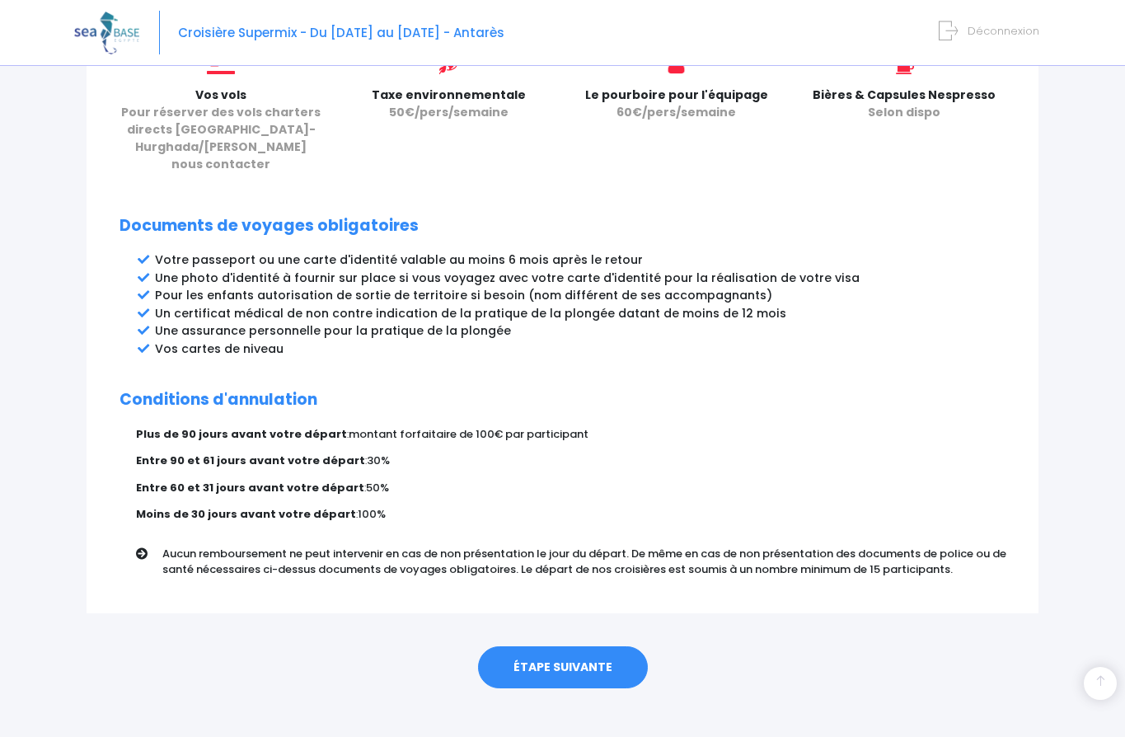
click at [605, 651] on link "ÉTAPE SUIVANTE" at bounding box center [563, 667] width 170 height 43
click at [591, 653] on link "ÉTAPE SUIVANTE" at bounding box center [563, 667] width 170 height 43
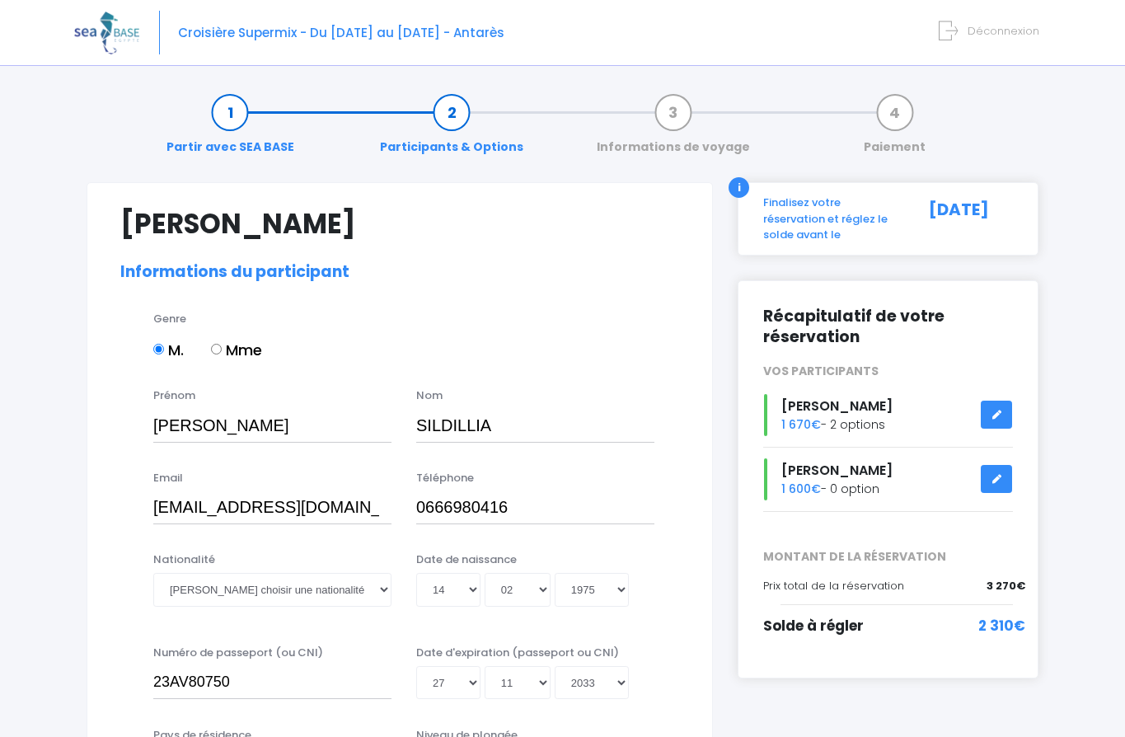
select select "N3"
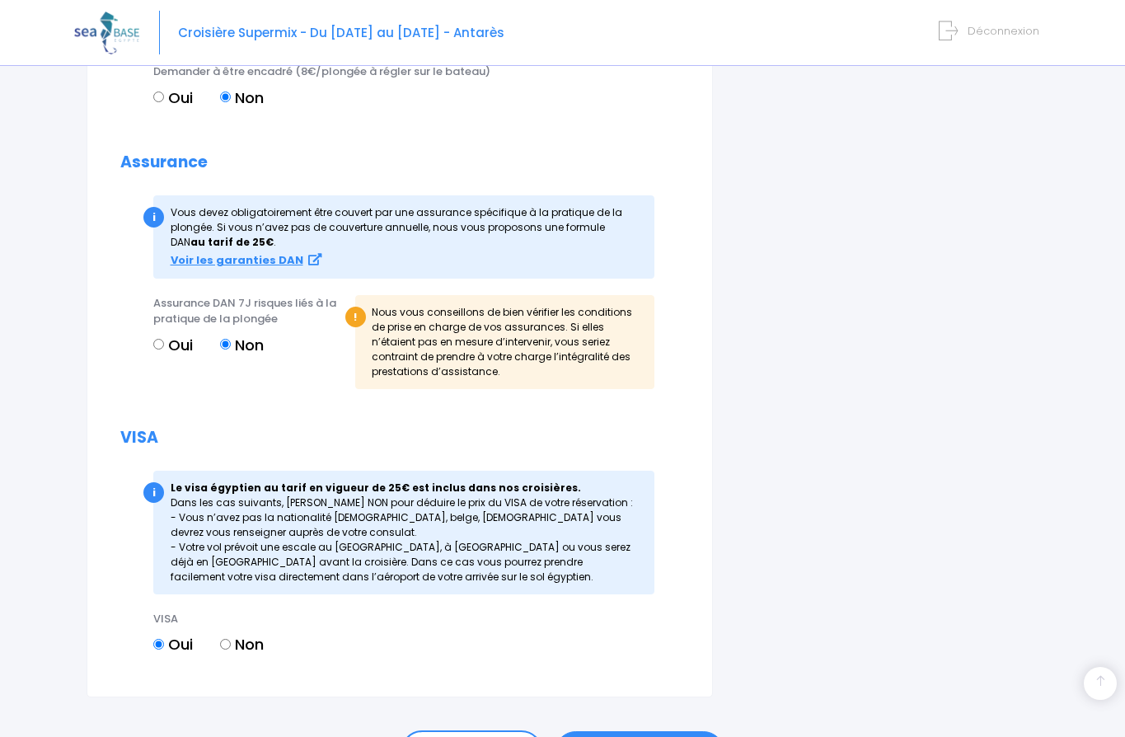
scroll to position [1835, 0]
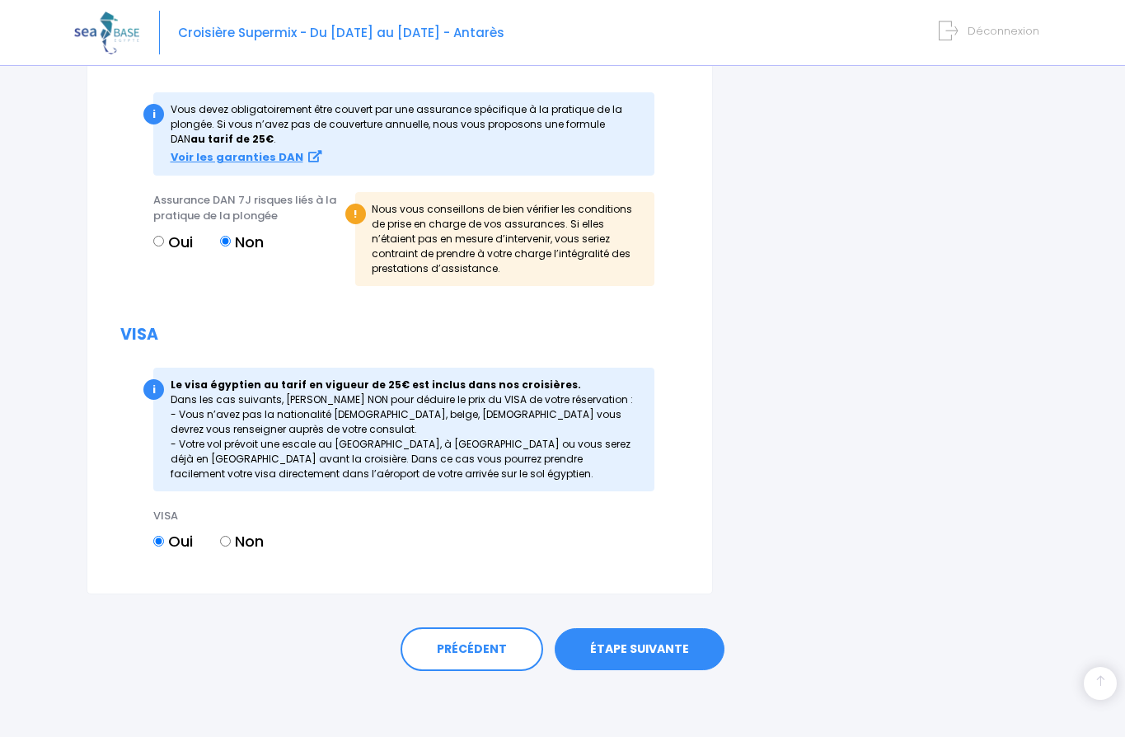
click at [628, 635] on link "ÉTAPE SUIVANTE" at bounding box center [640, 649] width 170 height 43
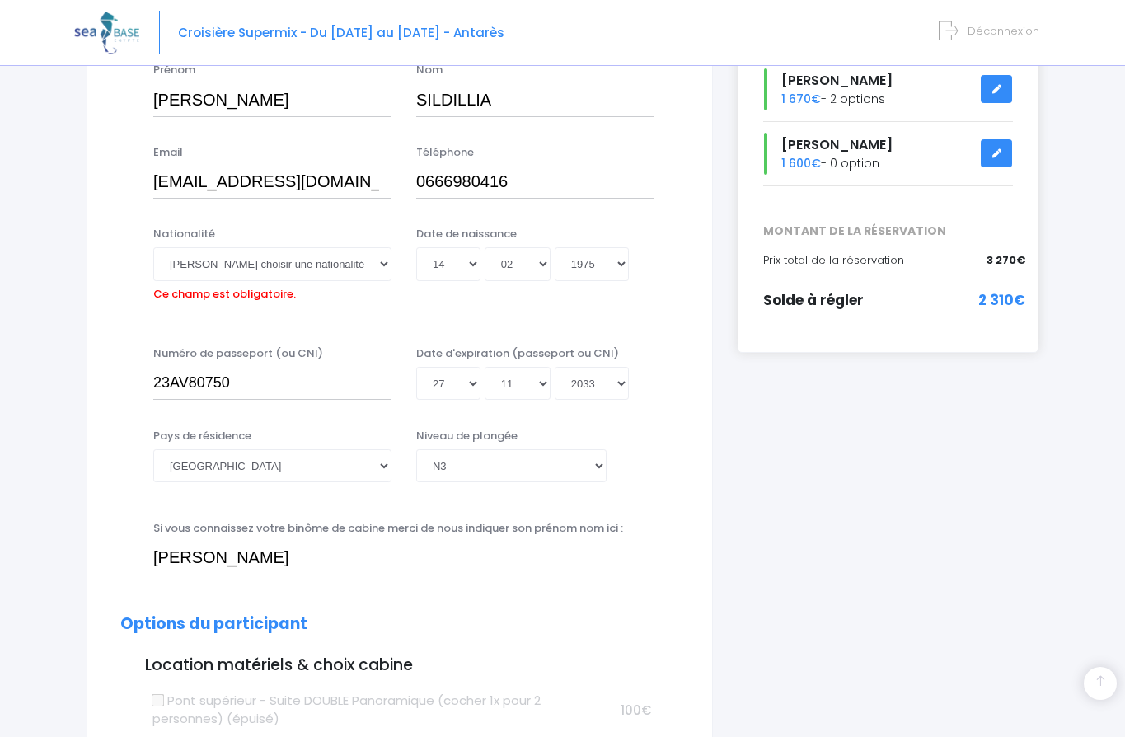
scroll to position [183, 0]
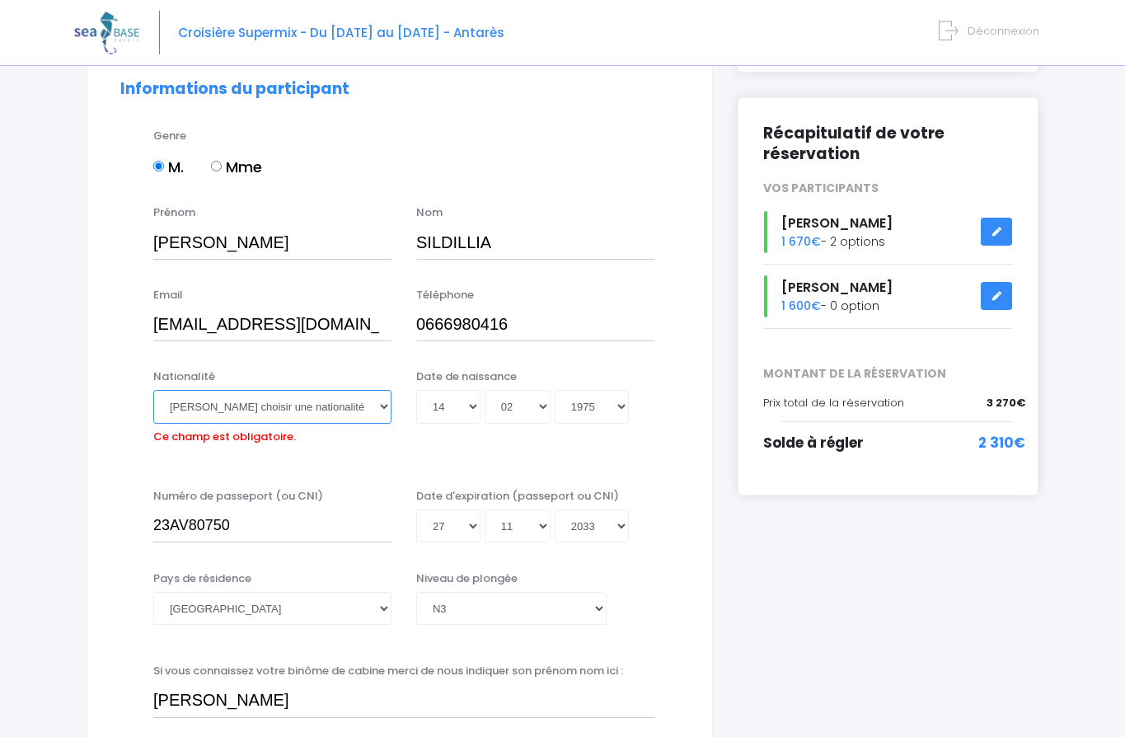
click at [383, 400] on select "Veuillez choisir une nationalité Afghane Albanaise Algerienne Allemande America…" at bounding box center [272, 406] width 238 height 33
select select "Française"
click at [153, 390] on select "Veuillez choisir une nationalité Afghane Albanaise Algerienne Allemande America…" at bounding box center [272, 406] width 238 height 33
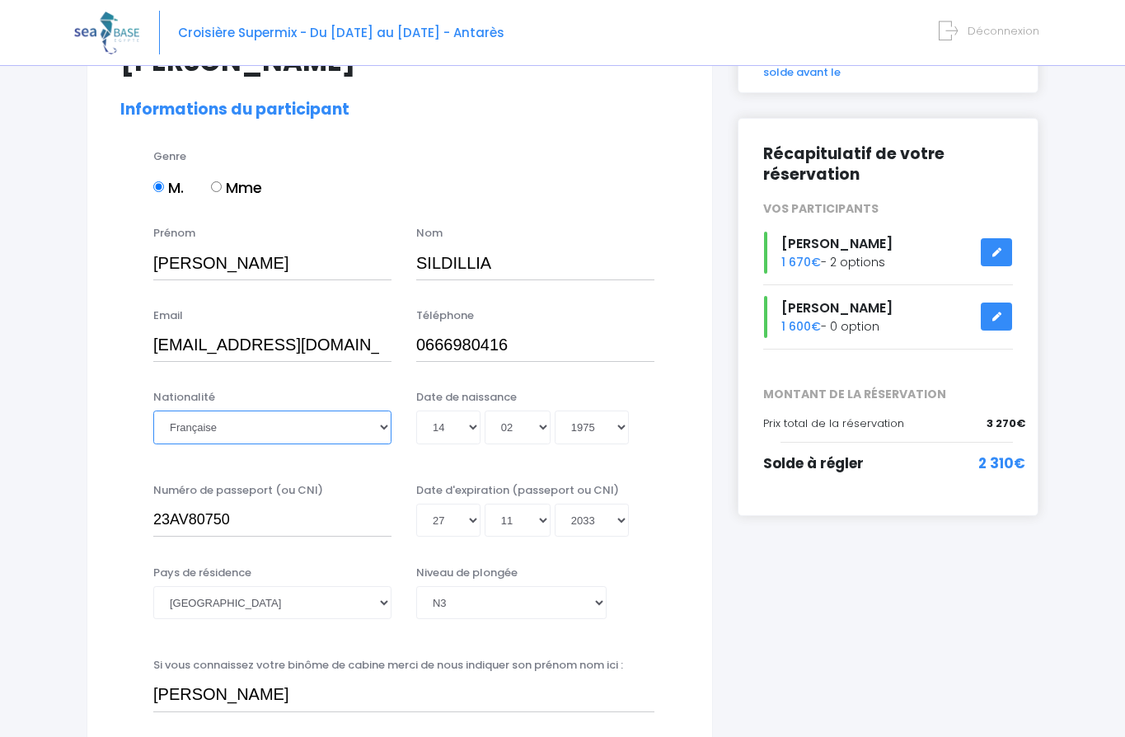
scroll to position [160, 0]
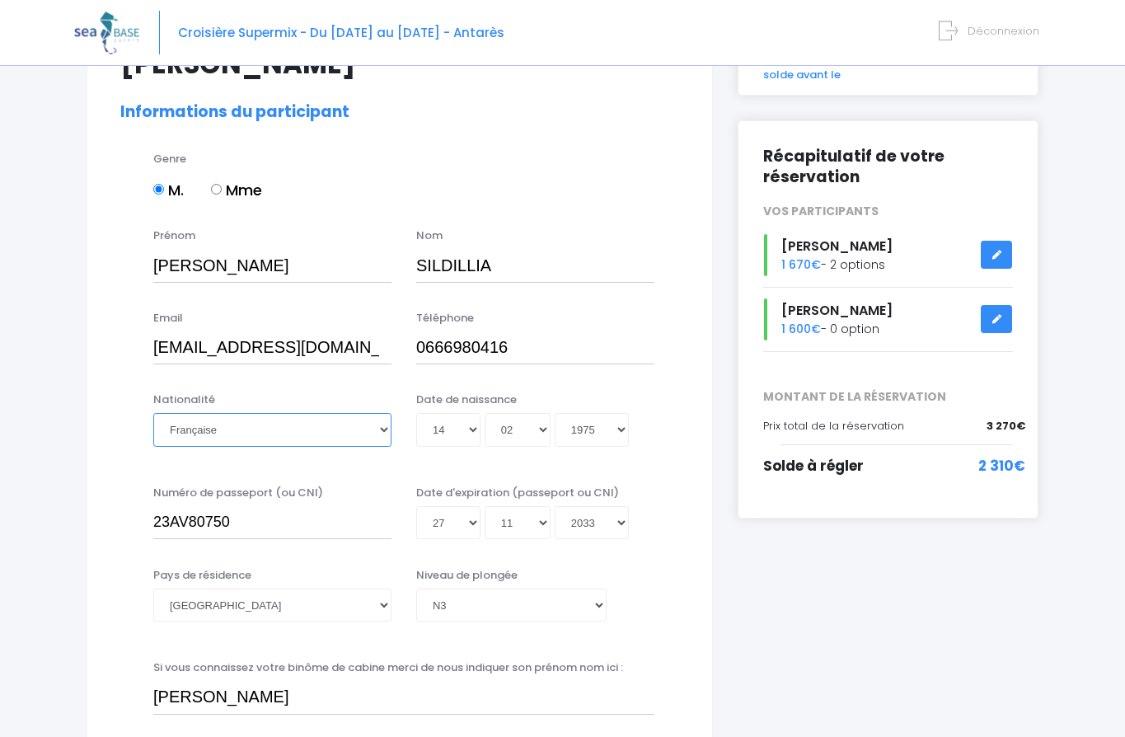
click at [238, 420] on select "Veuillez choisir une nationalité Afghane Albanaise Algerienne Allemande America…" at bounding box center [272, 429] width 238 height 33
click at [153, 413] on select "Veuillez choisir une nationalité Afghane Albanaise Algerienne Allemande America…" at bounding box center [272, 429] width 238 height 33
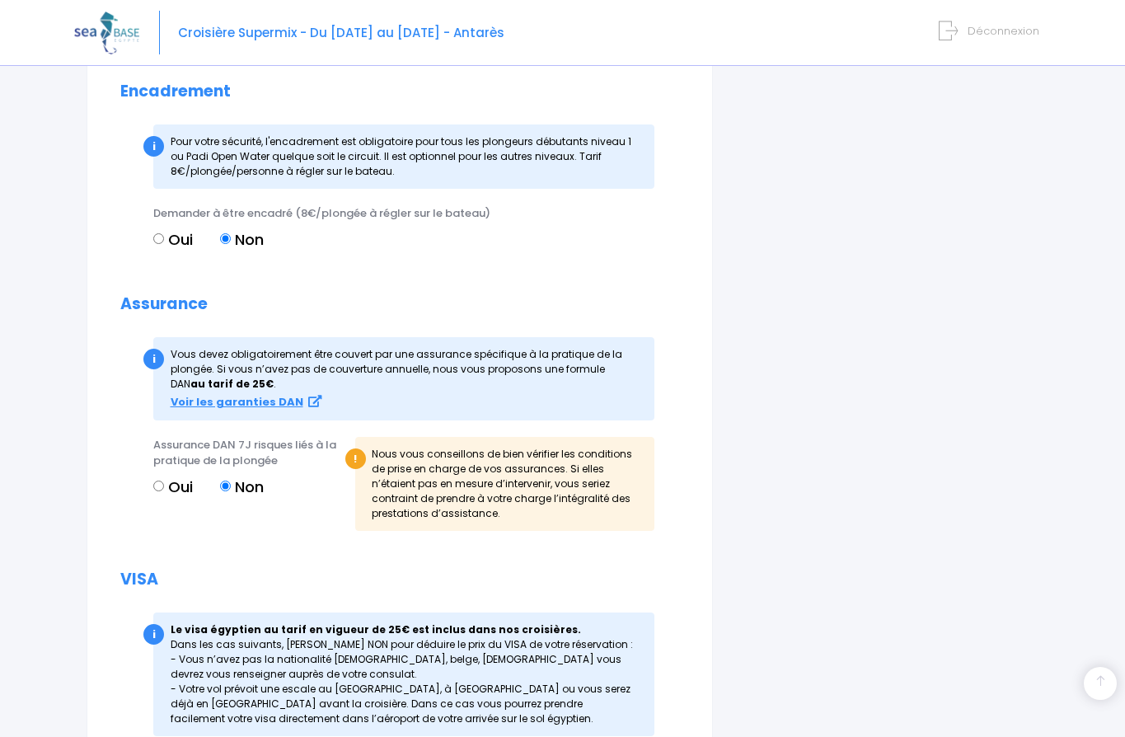
scroll to position [1777, 0]
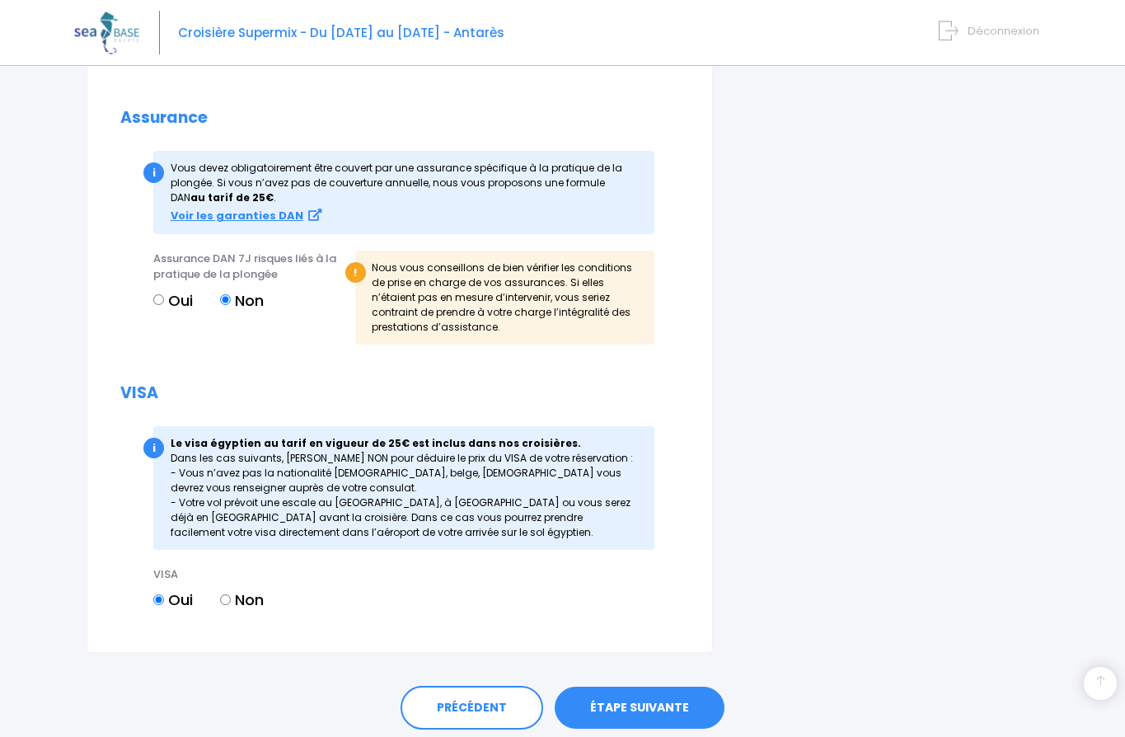
click at [628, 695] on link "ÉTAPE SUIVANTE" at bounding box center [640, 707] width 170 height 43
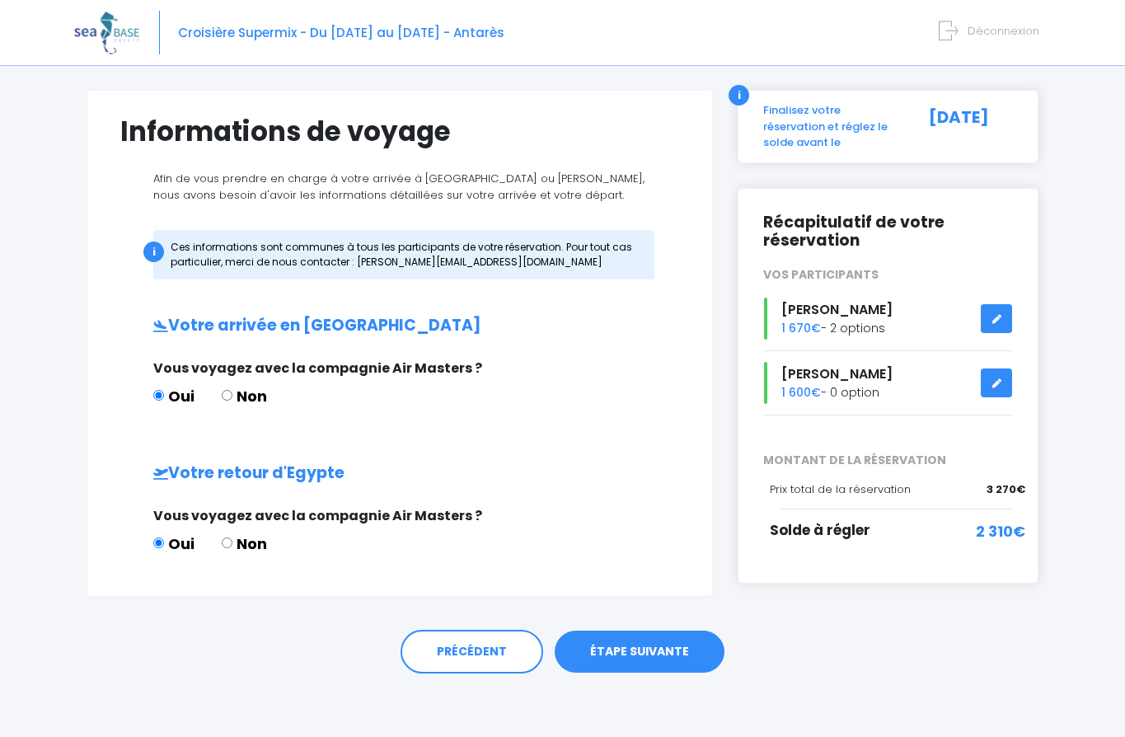
scroll to position [91, 0]
